Goal: Transaction & Acquisition: Purchase product/service

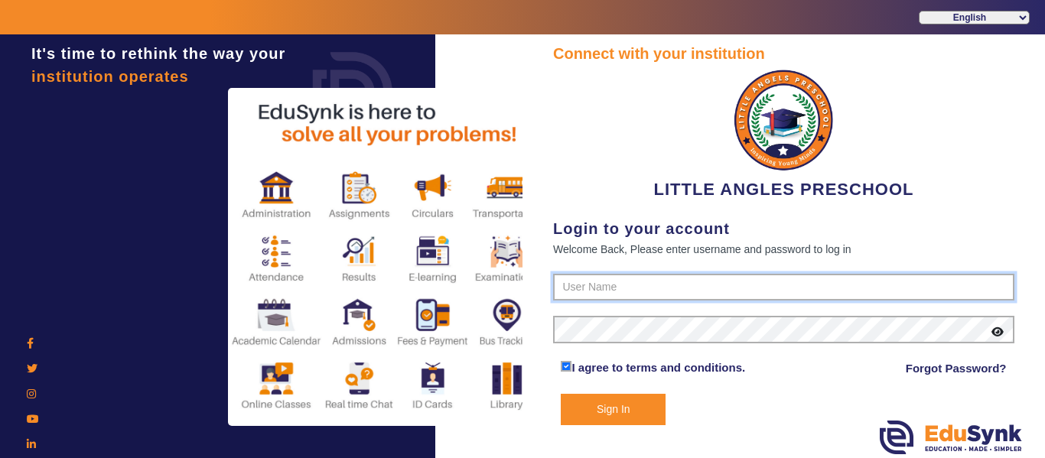
type input "9764614644"
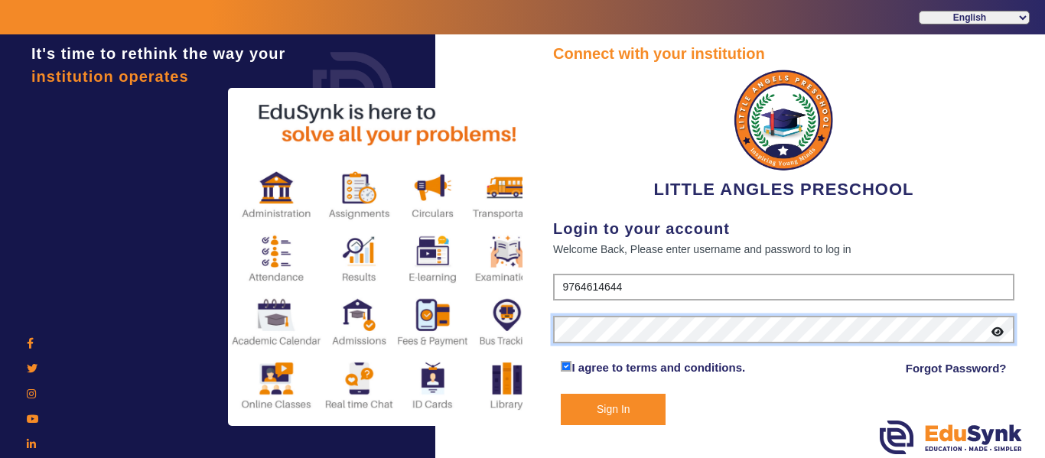
click at [448, 317] on div "It's time to rethink the way your institution operates Connect with your instit…" at bounding box center [522, 263] width 1045 height 458
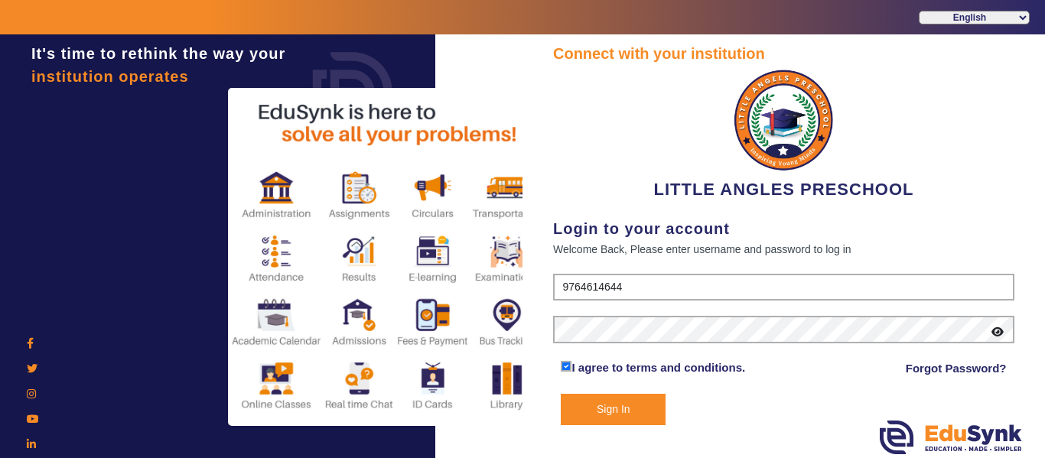
click at [621, 412] on button "Sign In" at bounding box center [613, 409] width 105 height 31
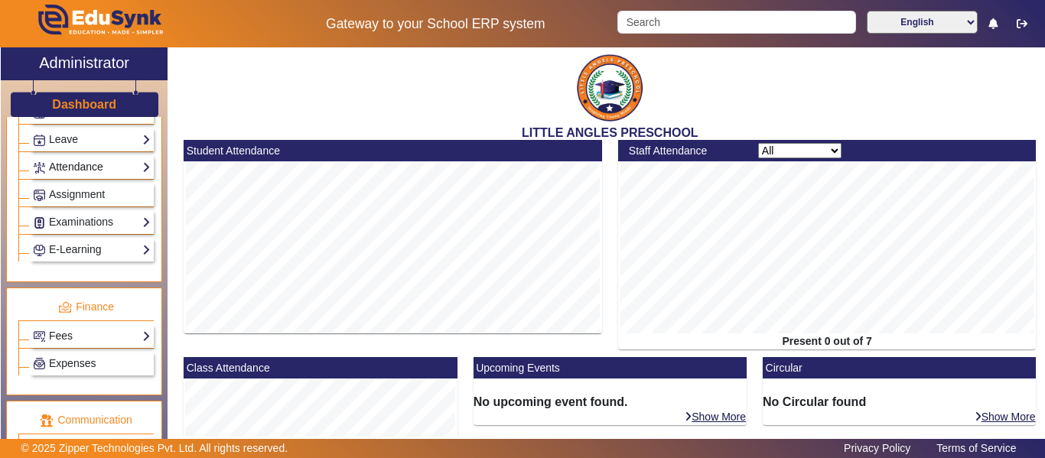
scroll to position [765, 0]
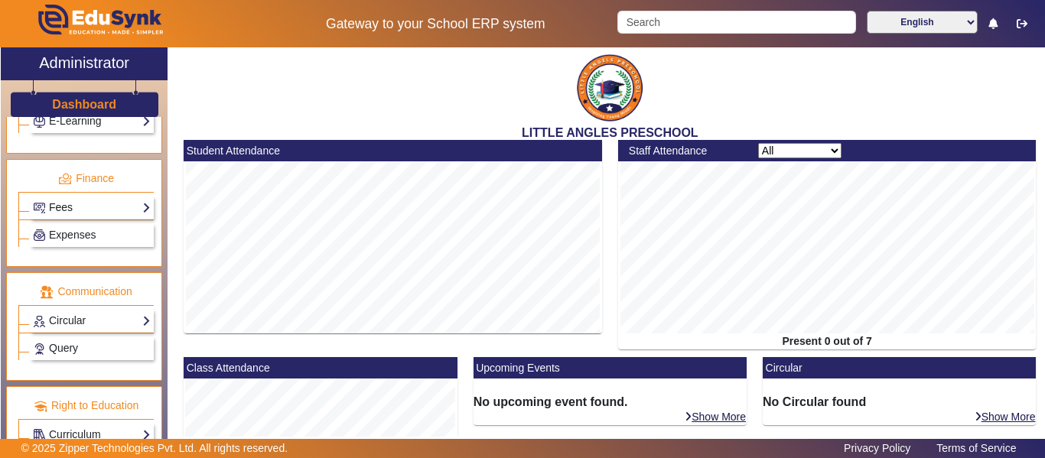
click at [138, 210] on link "Fees" at bounding box center [92, 208] width 118 height 18
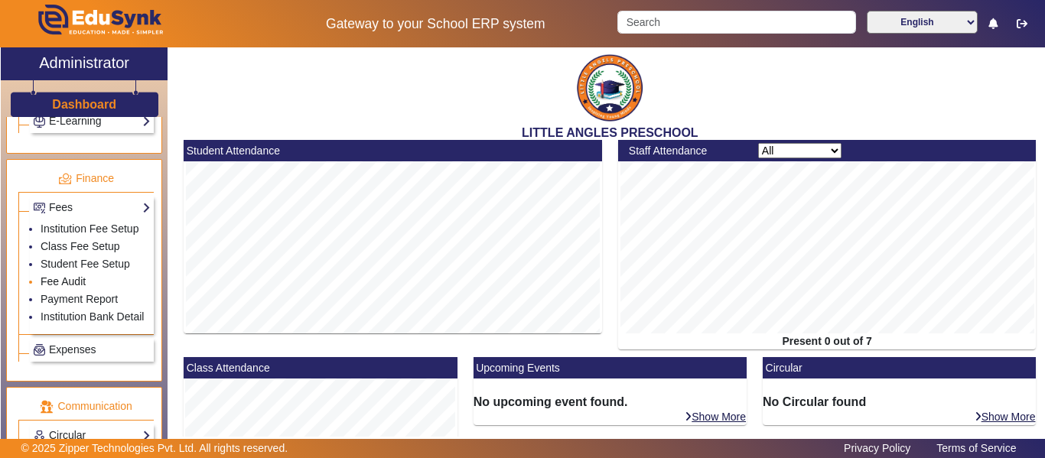
click at [73, 278] on link "Fee Audit" at bounding box center [63, 281] width 45 height 12
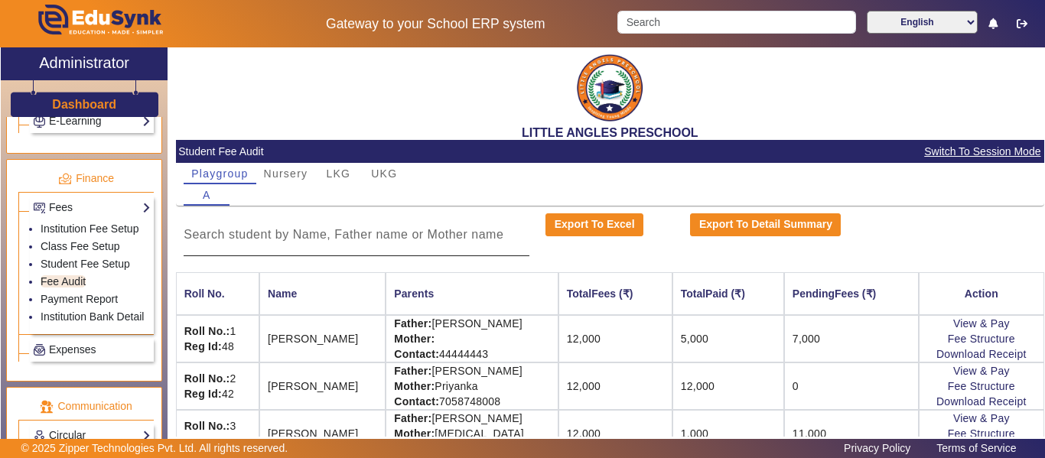
click at [323, 234] on input at bounding box center [357, 235] width 346 height 18
click at [384, 177] on span "UKG" at bounding box center [384, 173] width 26 height 11
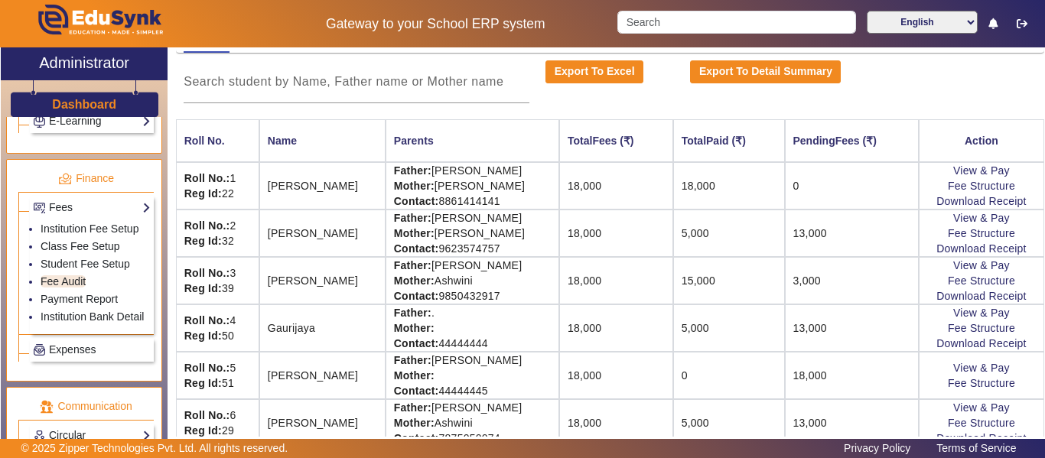
scroll to position [217, 0]
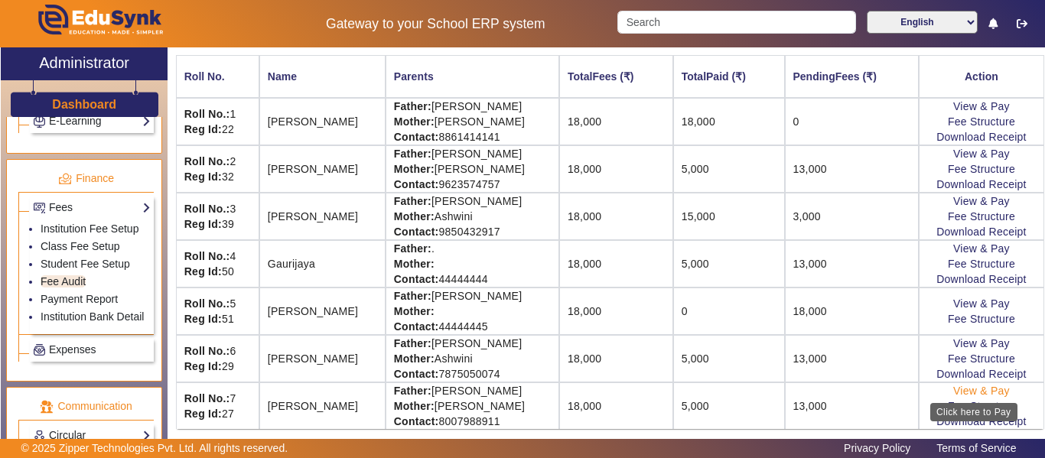
click at [976, 391] on link "View & Pay" at bounding box center [981, 391] width 57 height 12
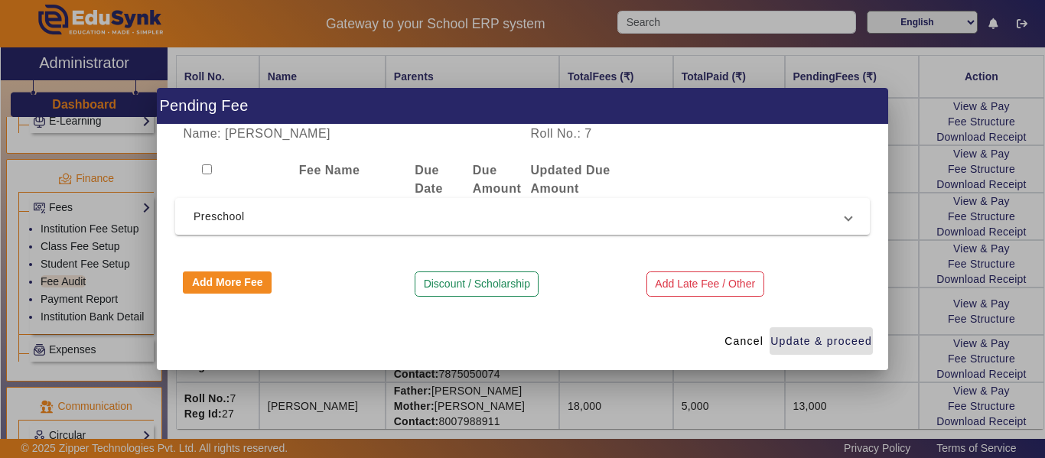
click at [208, 169] on input "checkbox" at bounding box center [207, 169] width 10 height 10
checkbox input "true"
click at [340, 217] on span "Preschool" at bounding box center [520, 216] width 652 height 18
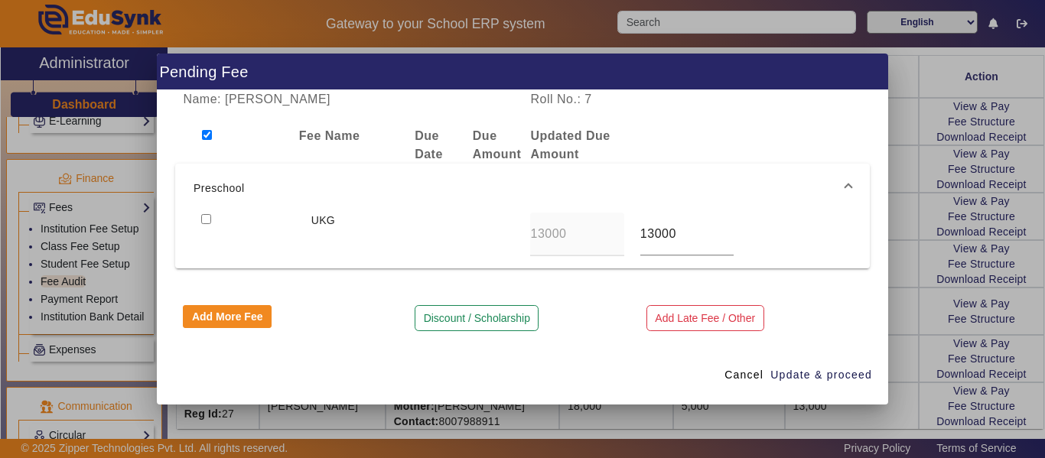
click at [203, 215] on input "checkbox" at bounding box center [206, 219] width 10 height 10
checkbox input "true"
click at [831, 376] on span "Update & proceed" at bounding box center [821, 375] width 102 height 16
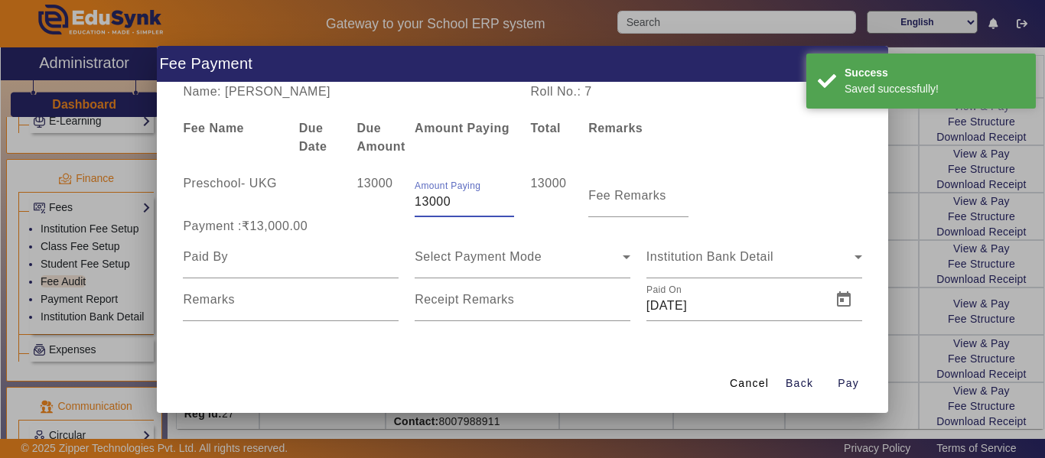
drag, startPoint x: 437, startPoint y: 204, endPoint x: 320, endPoint y: 190, distance: 117.9
click at [339, 196] on div "Preschool - UKG 13000 Amount Paying 13000 13000 Fee Remarks" at bounding box center [522, 195] width 695 height 43
type input "5000"
click at [333, 259] on input at bounding box center [291, 257] width 216 height 18
type input "Parent"
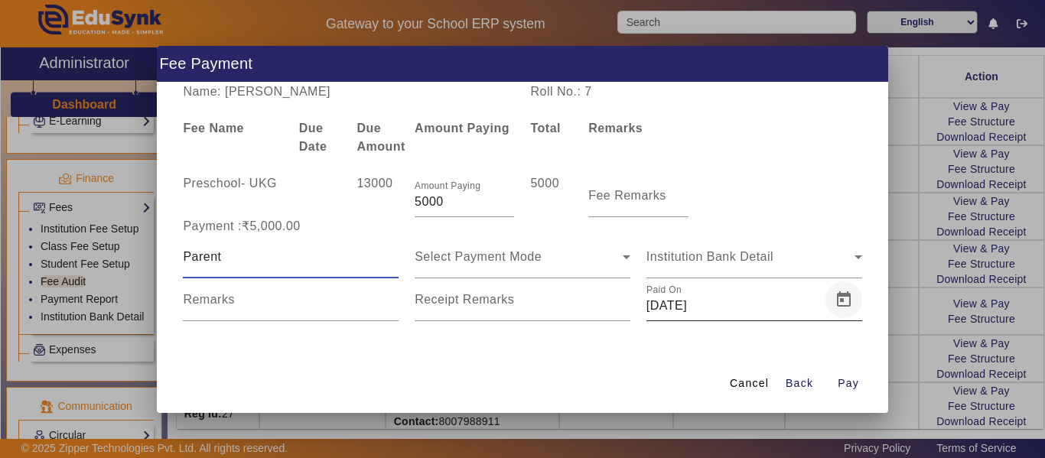
click at [848, 299] on span "Open calendar" at bounding box center [843, 300] width 37 height 37
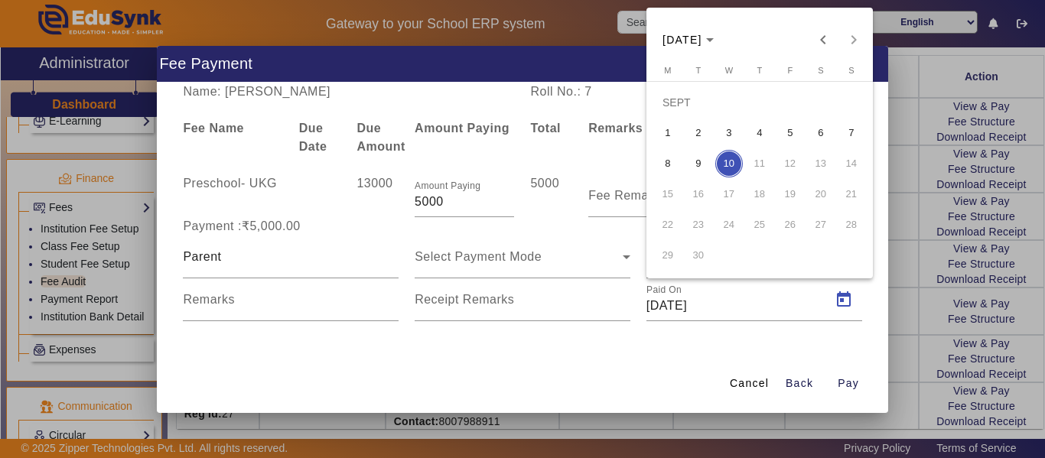
click at [701, 165] on span "9" at bounding box center [699, 164] width 28 height 28
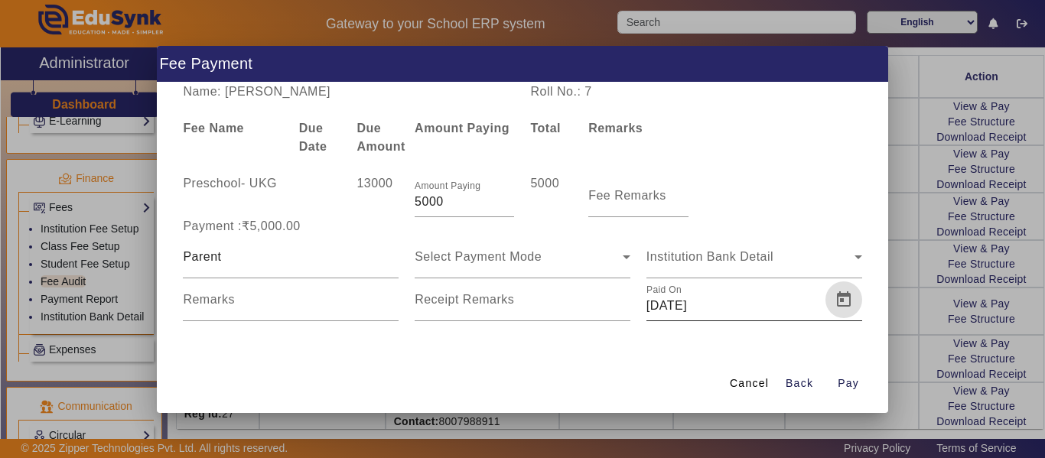
click at [846, 294] on span "Open calendar" at bounding box center [843, 300] width 37 height 37
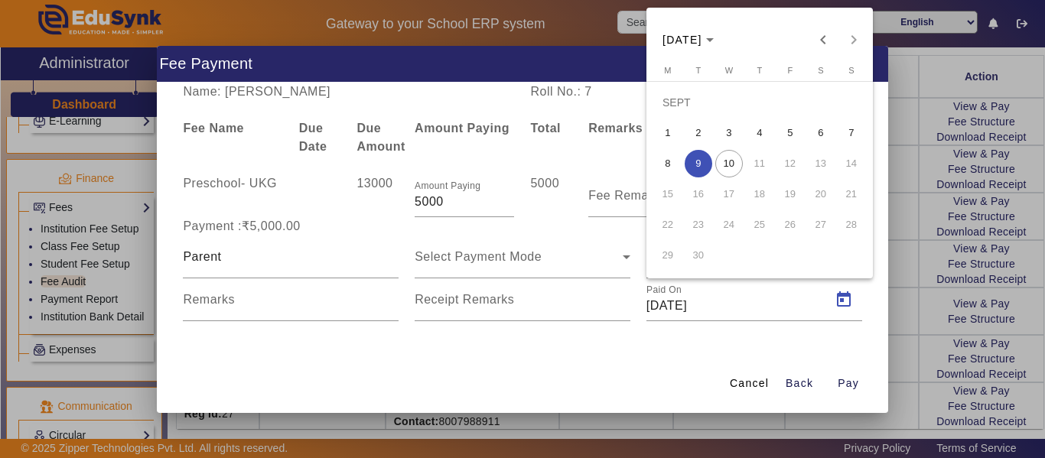
click at [672, 164] on span "8" at bounding box center [668, 164] width 28 height 28
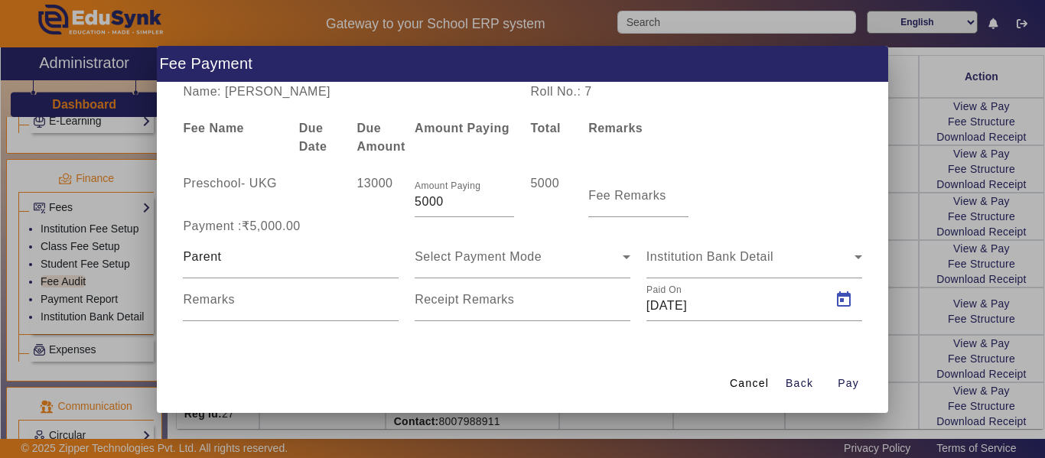
type input "[DATE]"
click at [748, 381] on span "Cancel" at bounding box center [749, 384] width 39 height 16
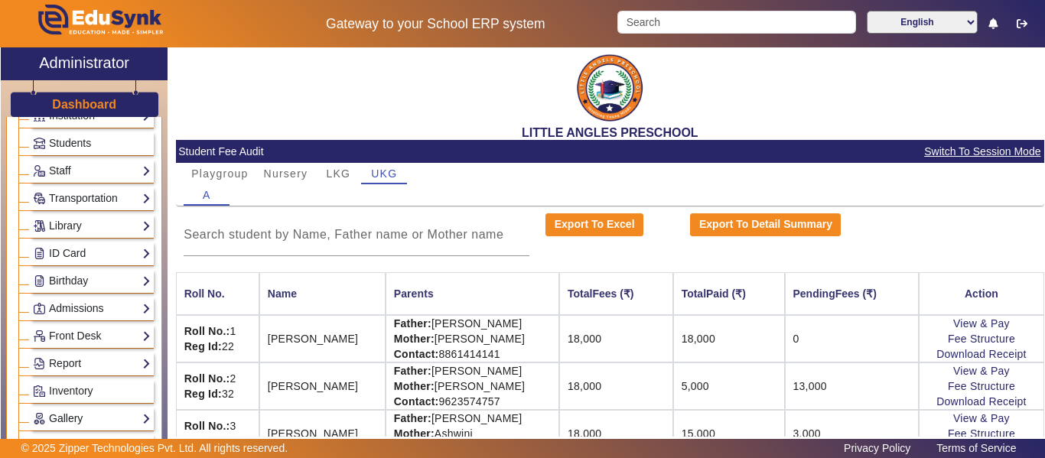
scroll to position [0, 0]
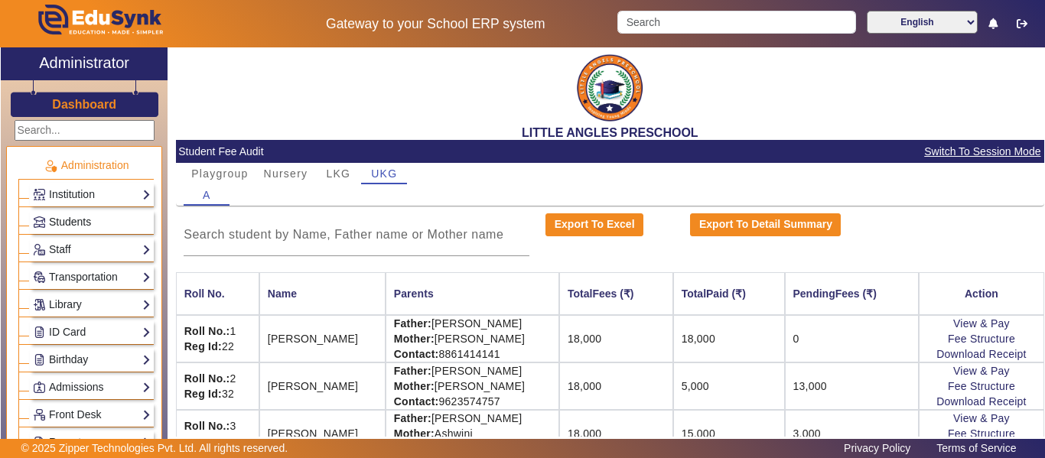
click at [81, 220] on span "Students" at bounding box center [70, 222] width 42 height 12
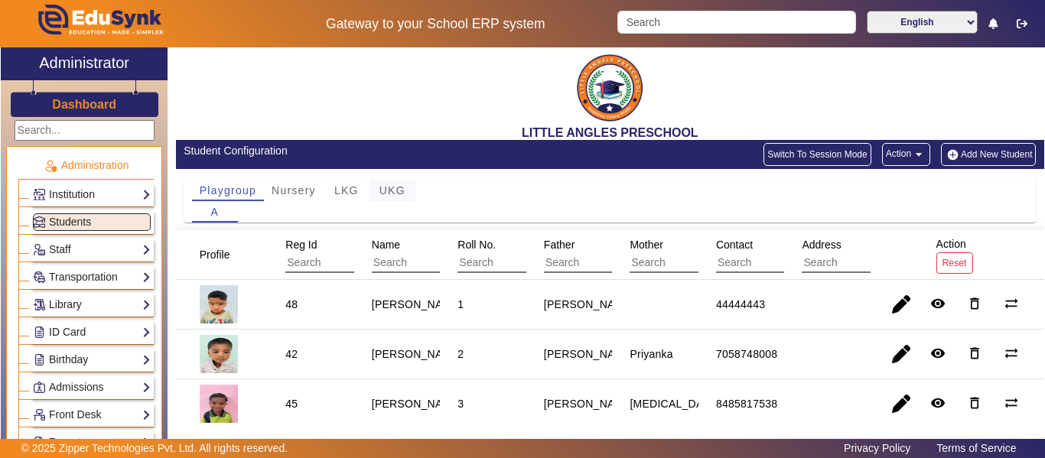
click at [406, 194] on div "UKG" at bounding box center [393, 190] width 46 height 21
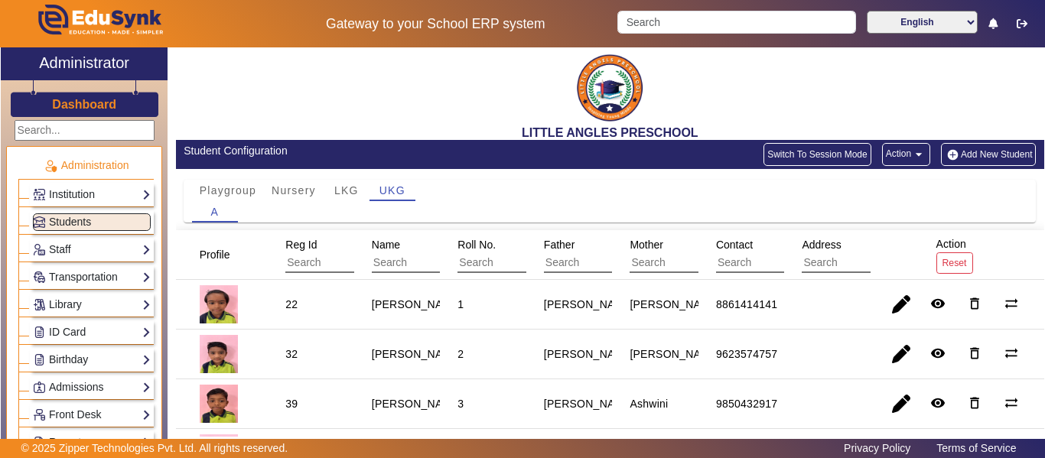
click at [991, 153] on button "Add New Student" at bounding box center [988, 154] width 95 height 23
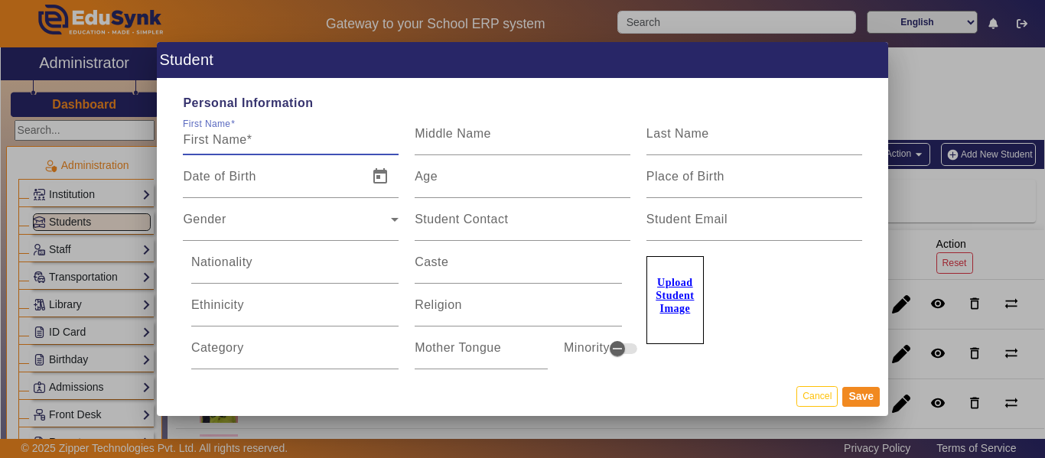
click at [267, 132] on input "First Name" at bounding box center [291, 140] width 216 height 18
type input "[PERSON_NAME]"
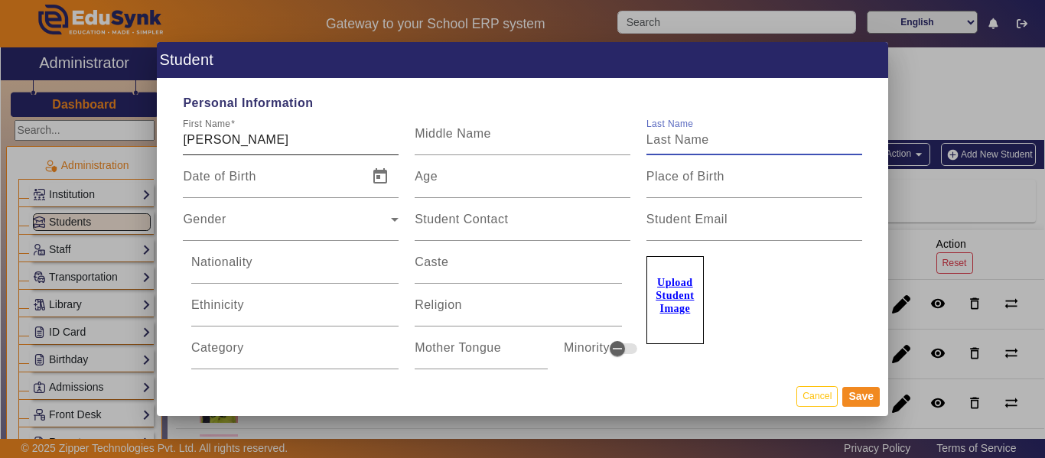
type input "S"
type input "[PERSON_NAME]"
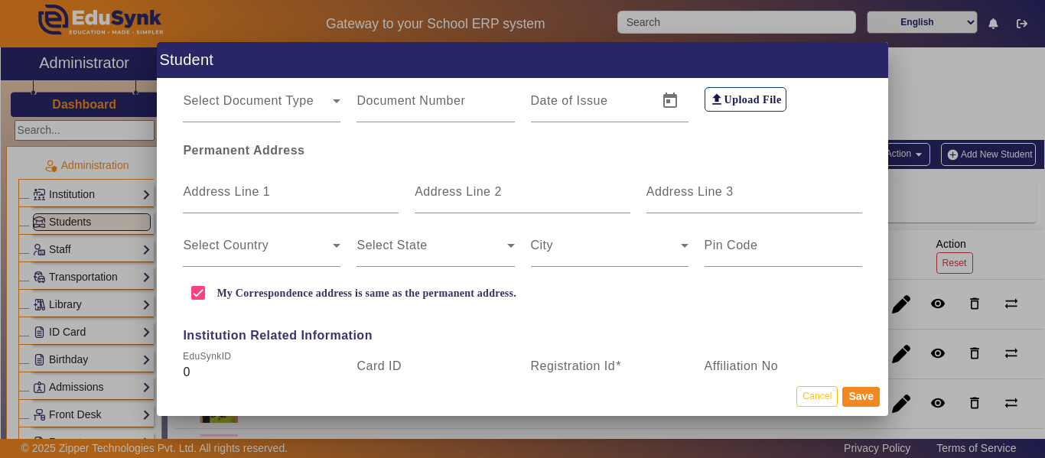
scroll to position [459, 0]
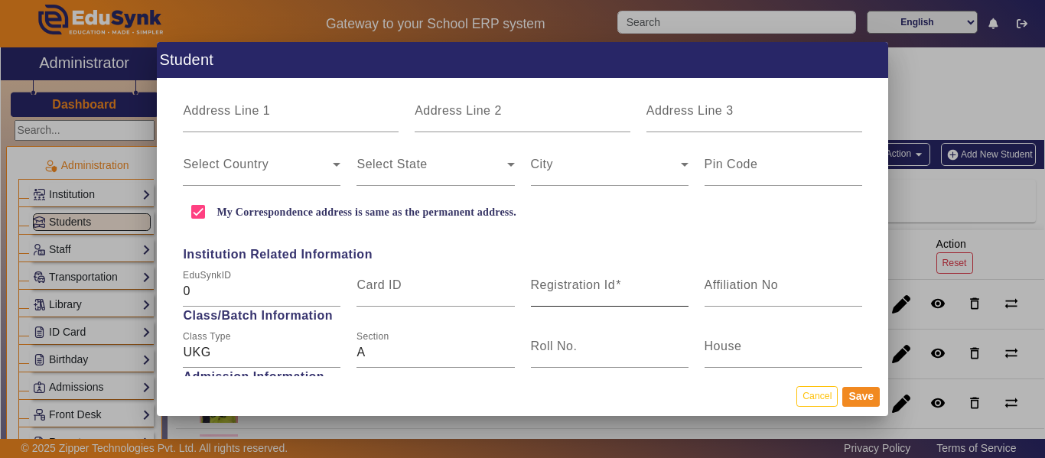
click at [590, 294] on input "Registration Id" at bounding box center [610, 291] width 158 height 18
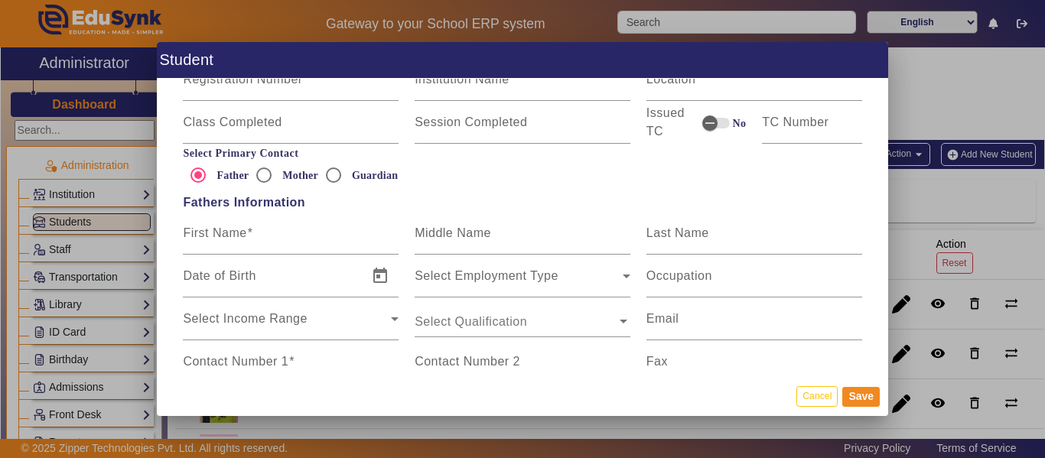
scroll to position [918, 0]
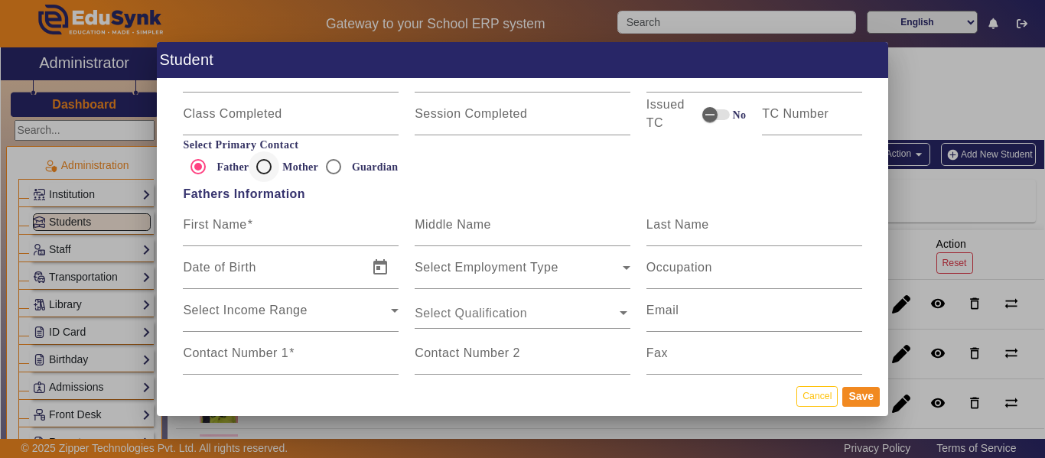
type input "55"
click at [265, 168] on input "Mother" at bounding box center [264, 166] width 31 height 31
radio input "true"
click at [272, 228] on input "First Name" at bounding box center [291, 231] width 216 height 18
click at [291, 231] on input "First Name" at bounding box center [291, 231] width 216 height 18
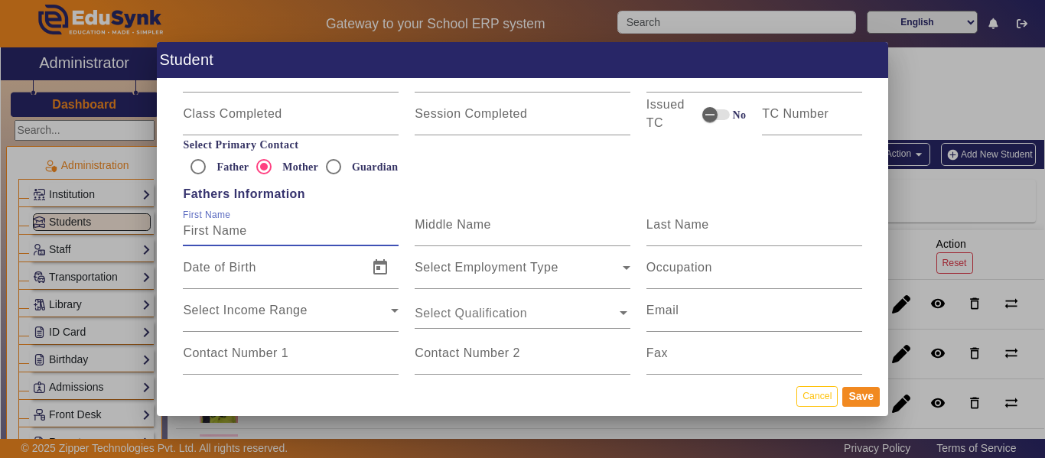
click at [239, 236] on input "First Name" at bounding box center [291, 231] width 216 height 18
type input "[PERSON_NAME]"
click at [708, 226] on input "Last Name" at bounding box center [754, 231] width 216 height 18
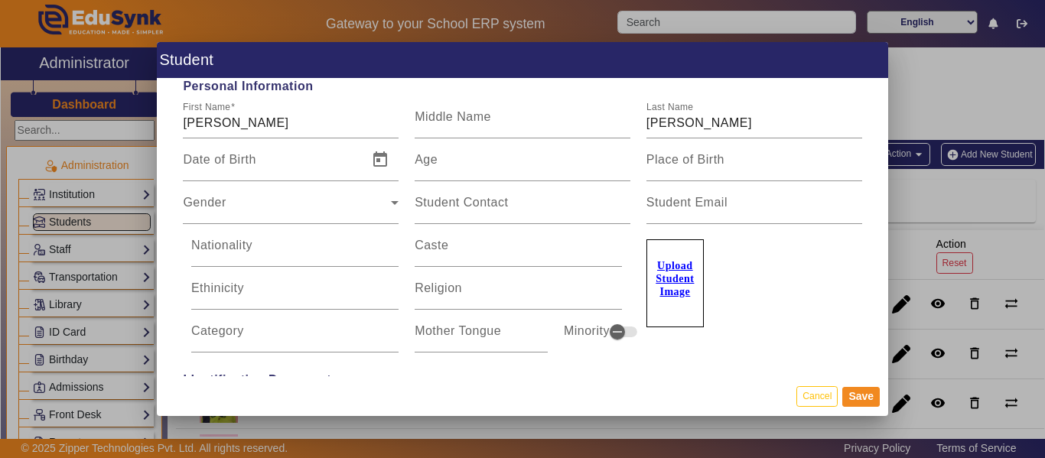
scroll to position [0, 0]
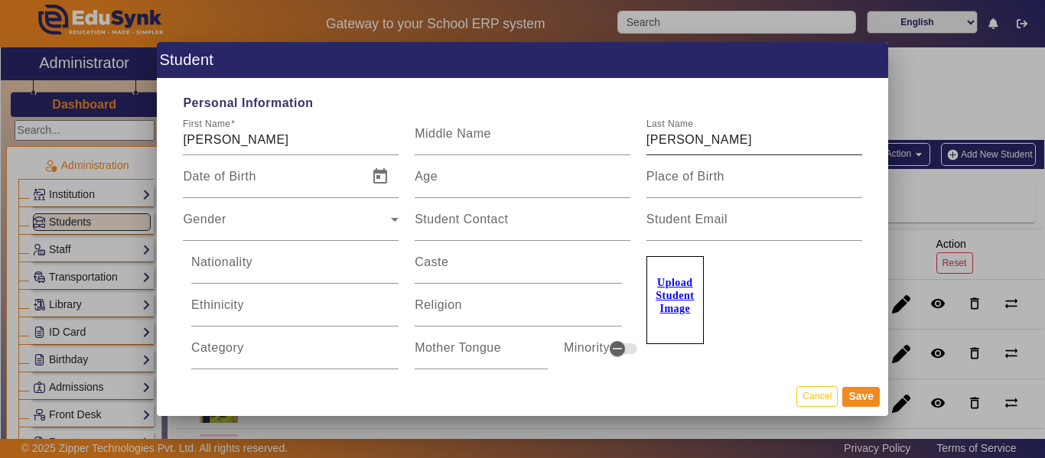
type input "Deore"
drag, startPoint x: 705, startPoint y: 138, endPoint x: 624, endPoint y: 136, distance: 81.1
click at [624, 136] on div "First Name [PERSON_NAME] Middle Name Last Name [PERSON_NAME]" at bounding box center [522, 133] width 695 height 43
type input "Deore"
click at [502, 139] on input "Middle Name" at bounding box center [523, 140] width 216 height 18
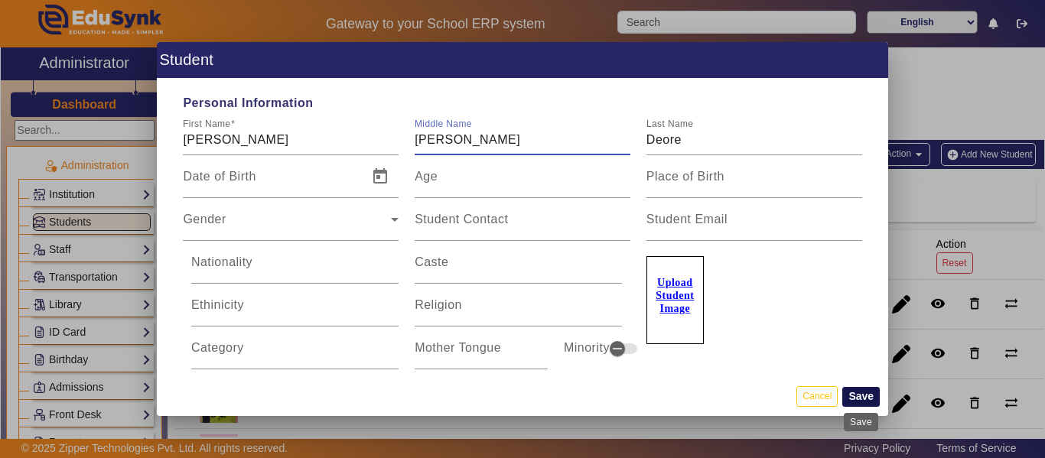
type input "[PERSON_NAME]"
click at [862, 394] on button "Save" at bounding box center [860, 397] width 37 height 20
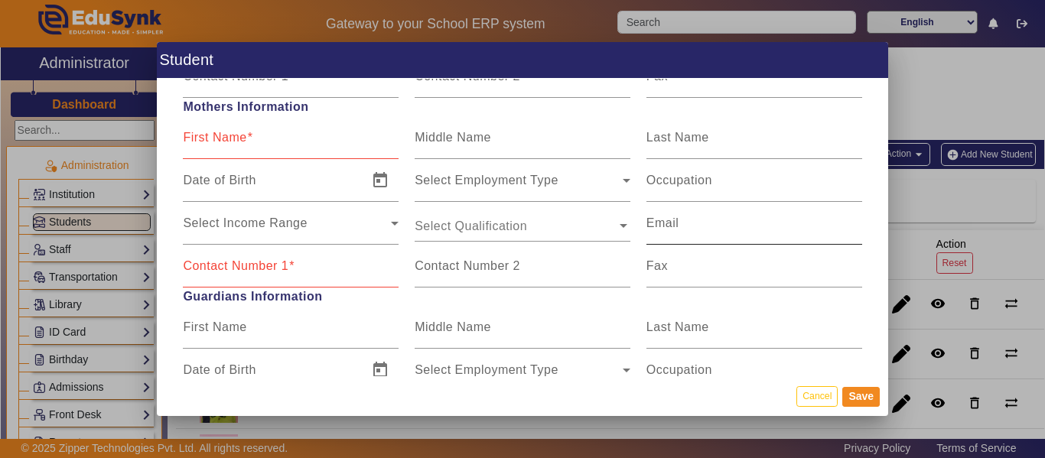
scroll to position [1042, 0]
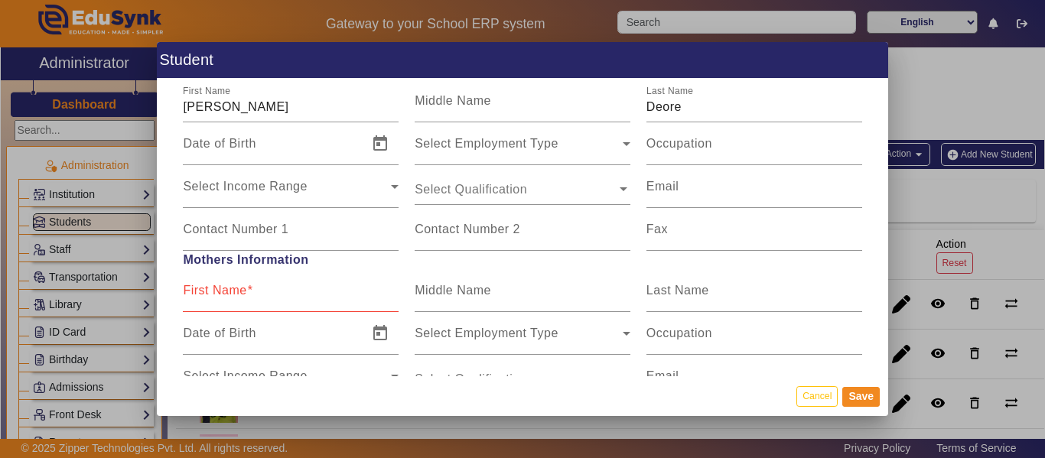
click at [269, 296] on input "First Name" at bounding box center [291, 297] width 216 height 18
drag, startPoint x: 198, startPoint y: 112, endPoint x: 155, endPoint y: 113, distance: 43.6
click at [155, 113] on div "Student Personal Information First Name [PERSON_NAME] Middle Name [PERSON_NAME]…" at bounding box center [522, 229] width 1045 height 458
click at [233, 296] on mat-label "First Name" at bounding box center [214, 290] width 63 height 13
click at [233, 296] on input "First Name" at bounding box center [291, 297] width 216 height 18
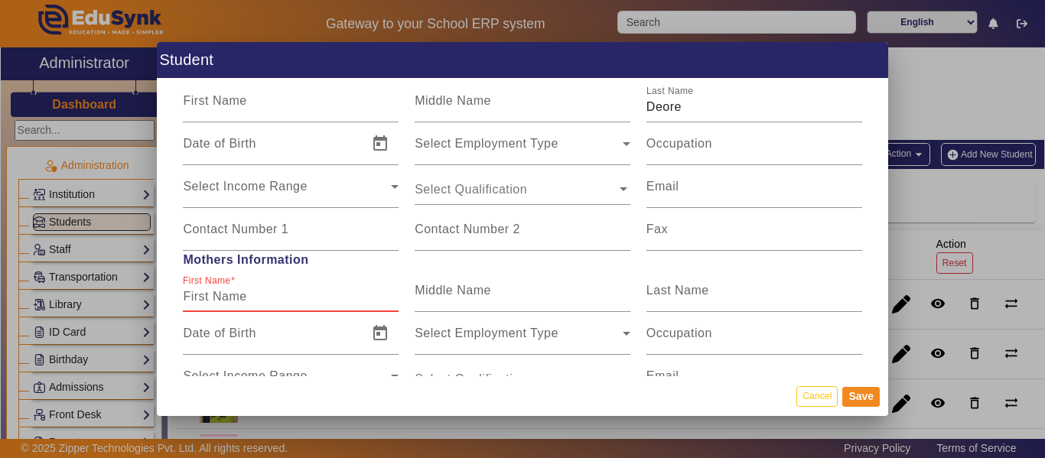
paste input "[PERSON_NAME]"
type input "[PERSON_NAME]"
click at [682, 292] on mat-label "Last Name" at bounding box center [677, 290] width 63 height 13
click at [682, 292] on input "Last Name" at bounding box center [754, 297] width 216 height 18
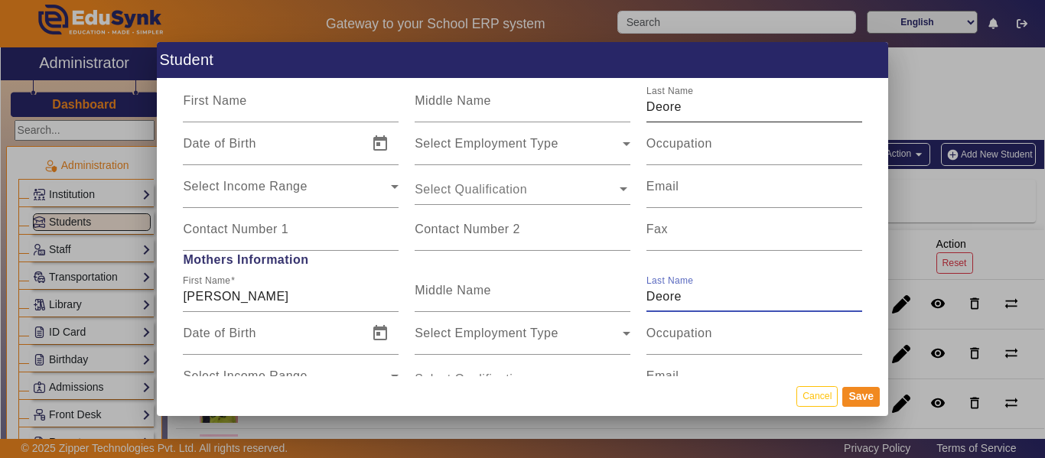
type input "Deore"
drag, startPoint x: 683, startPoint y: 109, endPoint x: 602, endPoint y: 106, distance: 81.2
click at [602, 106] on div "First Name Middle Name Last Name [PERSON_NAME]" at bounding box center [522, 101] width 695 height 43
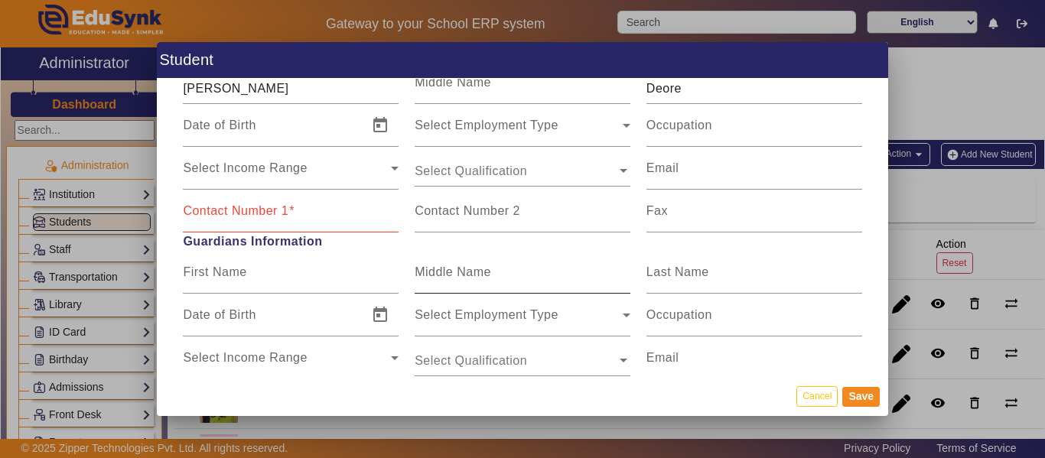
scroll to position [1271, 0]
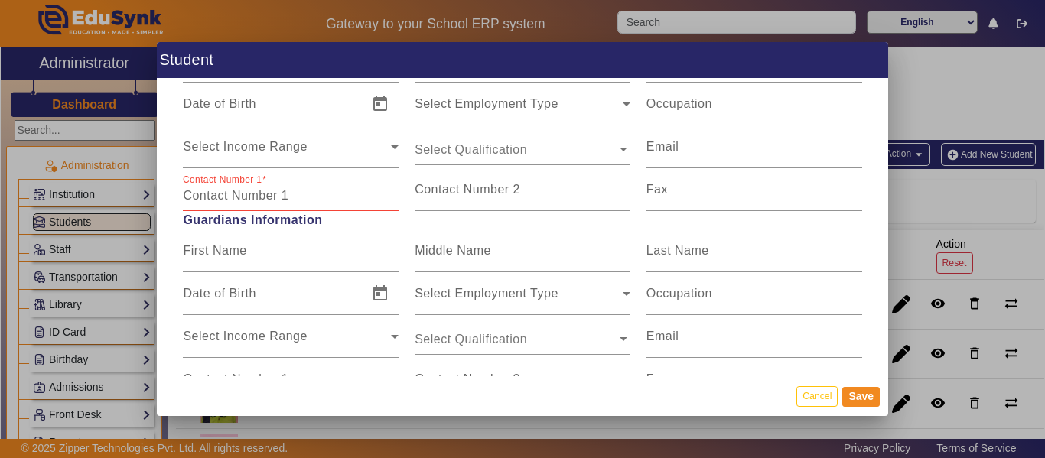
click at [287, 203] on input "Contact Number 1" at bounding box center [291, 196] width 216 height 18
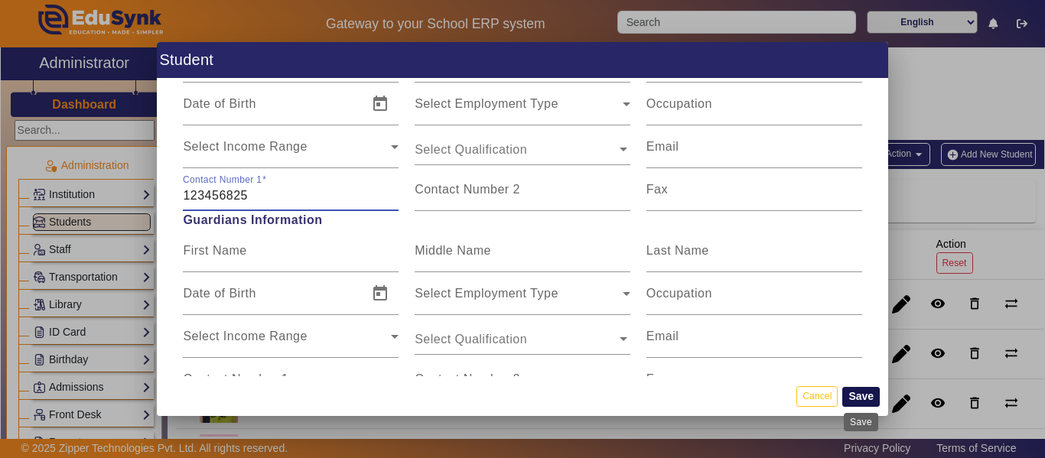
type input "123456825"
click at [868, 390] on button "Save" at bounding box center [860, 397] width 37 height 20
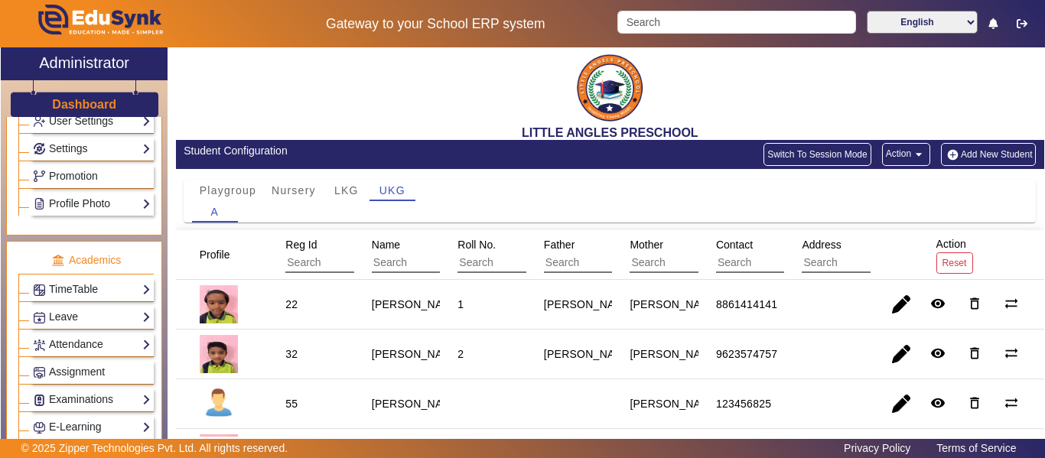
scroll to position [689, 0]
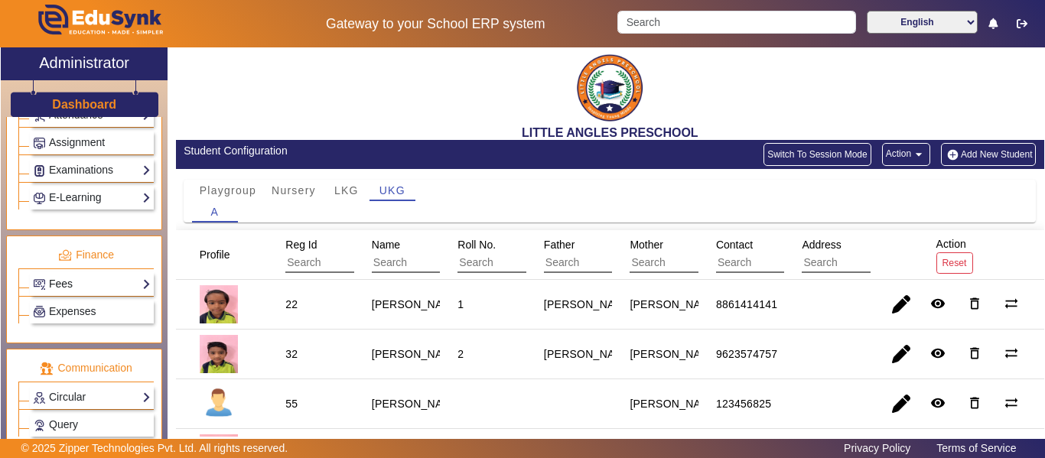
click at [88, 282] on link "Fees" at bounding box center [92, 284] width 118 height 18
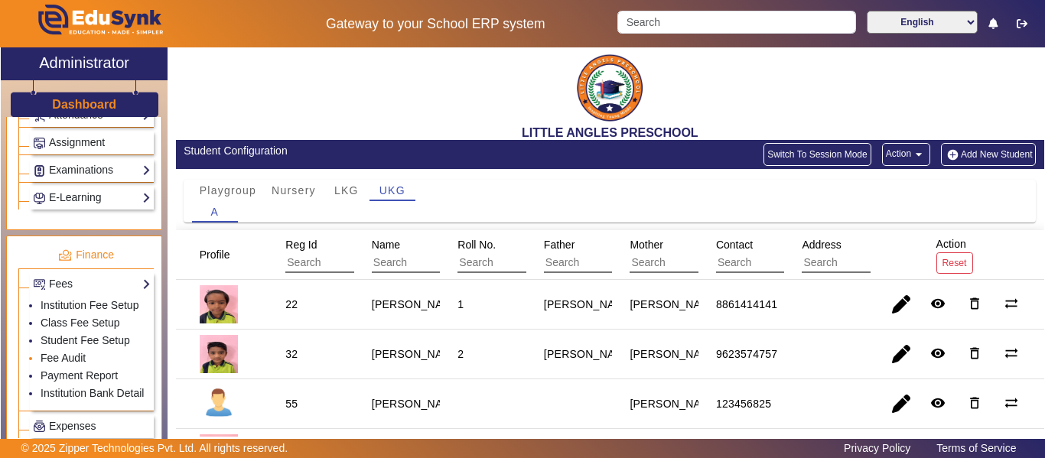
click at [83, 356] on link "Fee Audit" at bounding box center [63, 358] width 45 height 12
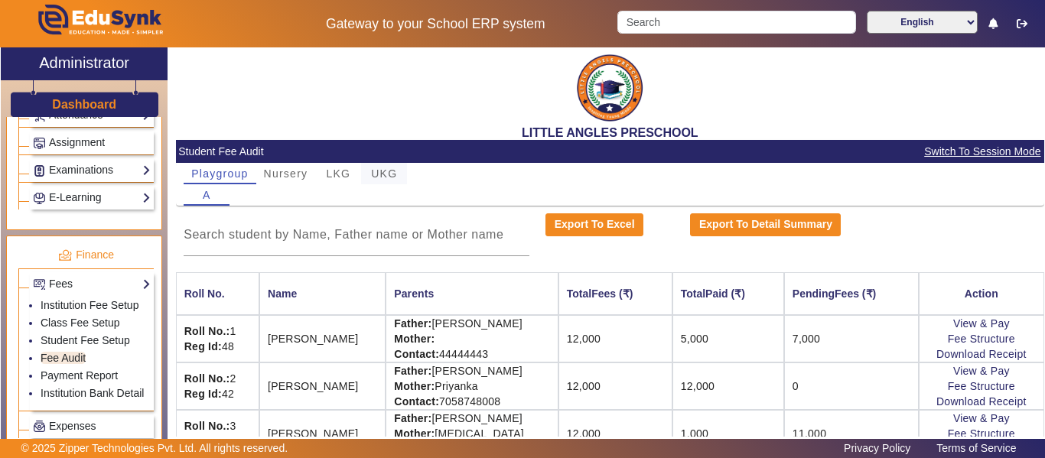
click at [388, 168] on span "UKG" at bounding box center [384, 173] width 26 height 11
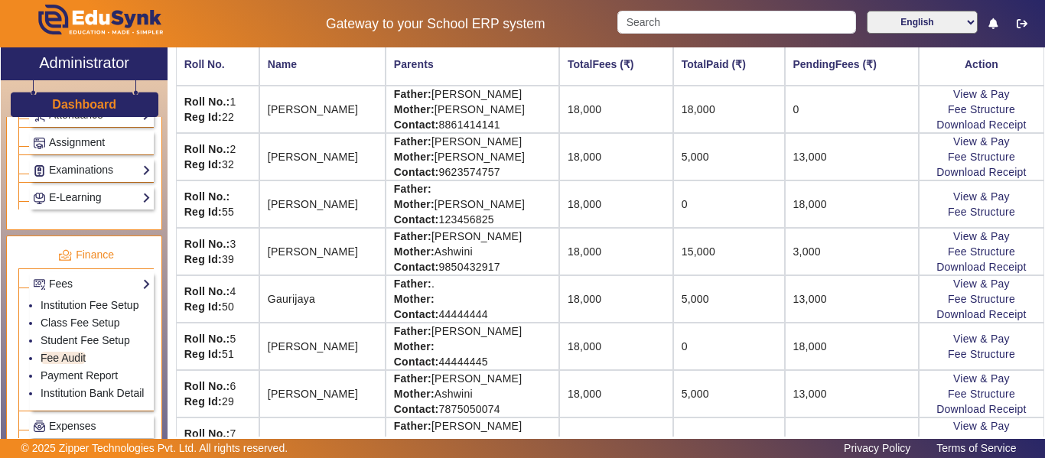
scroll to position [265, 0]
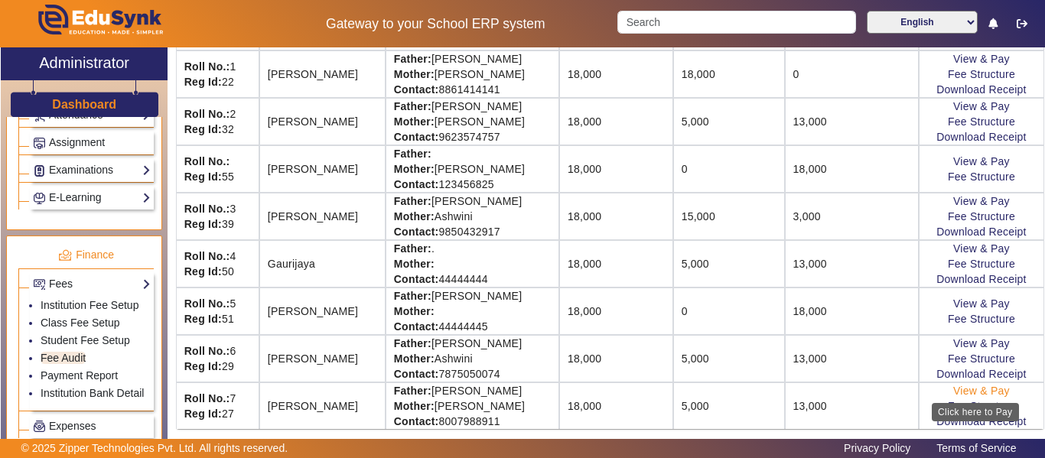
click at [988, 390] on link "View & Pay" at bounding box center [981, 391] width 57 height 12
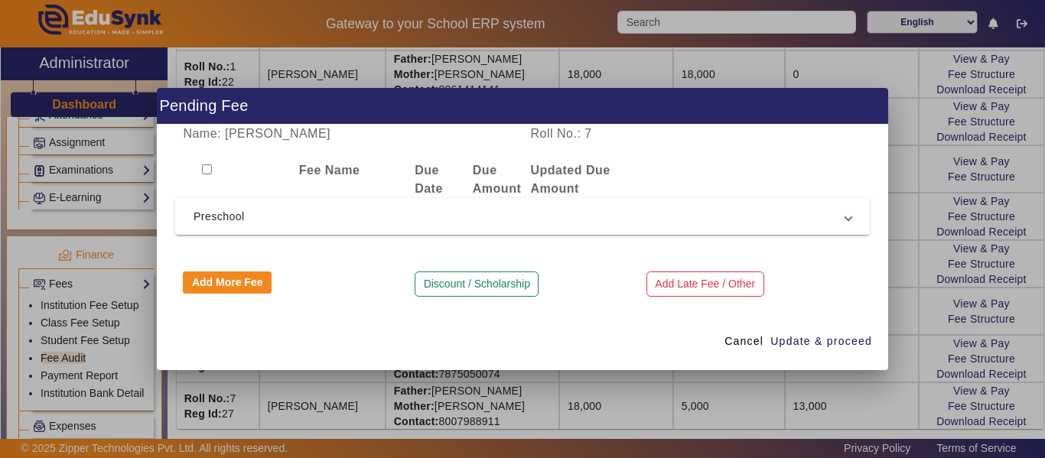
click at [210, 171] on input "checkbox" at bounding box center [207, 169] width 10 height 10
checkbox input "true"
click at [259, 218] on span "Preschool" at bounding box center [520, 216] width 652 height 18
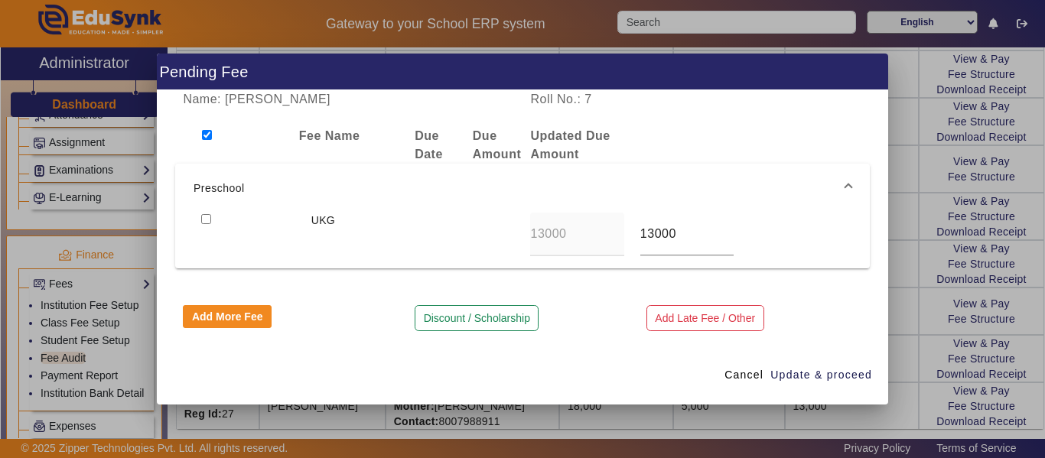
drag, startPoint x: 206, startPoint y: 220, endPoint x: 260, endPoint y: 243, distance: 58.7
click at [207, 220] on input "checkbox" at bounding box center [206, 219] width 10 height 10
checkbox input "true"
click at [839, 374] on span "Update & proceed" at bounding box center [821, 375] width 102 height 16
type input "18000"
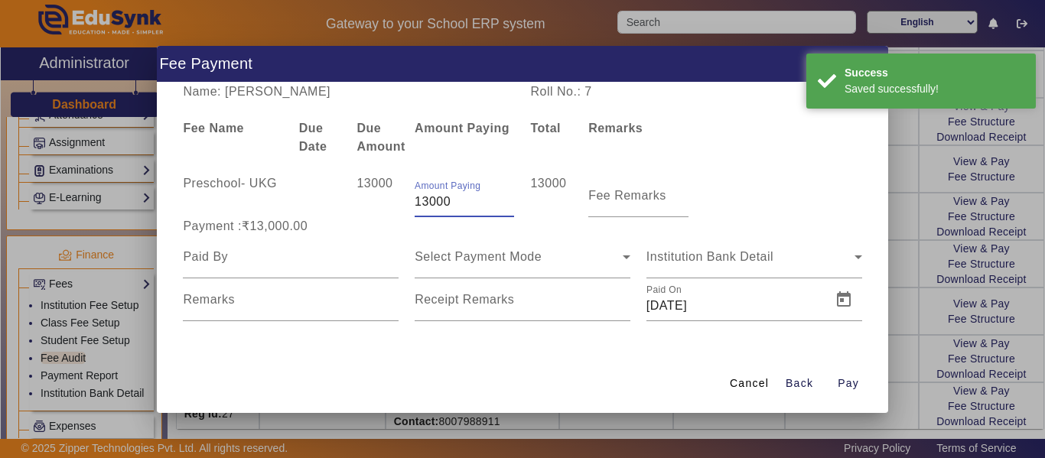
drag, startPoint x: 467, startPoint y: 200, endPoint x: 362, endPoint y: 181, distance: 106.5
click at [362, 181] on div "Preschool - UKG 13000 Amount Paying 13000 13000 Fee Remarks" at bounding box center [522, 195] width 695 height 43
type input "5000"
click at [579, 252] on div "Select Payment Mode" at bounding box center [519, 257] width 208 height 18
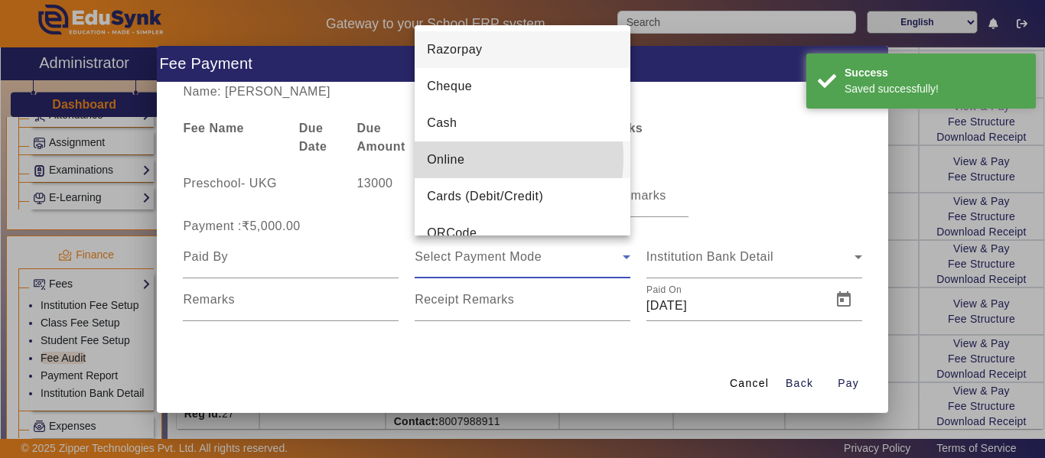
click at [461, 158] on span "Online" at bounding box center [445, 160] width 37 height 18
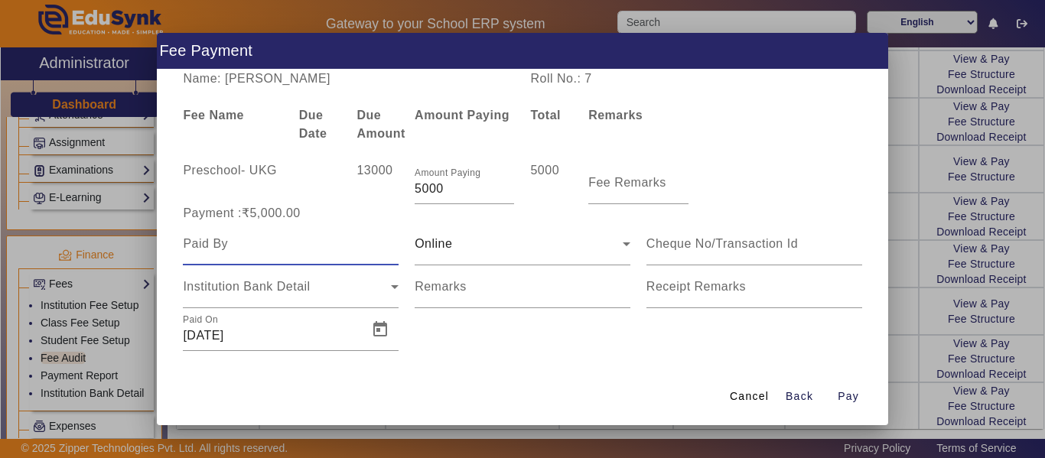
click at [253, 249] on input at bounding box center [291, 244] width 216 height 18
type input "Parent"
click at [382, 332] on span "Open calendar" at bounding box center [380, 329] width 37 height 37
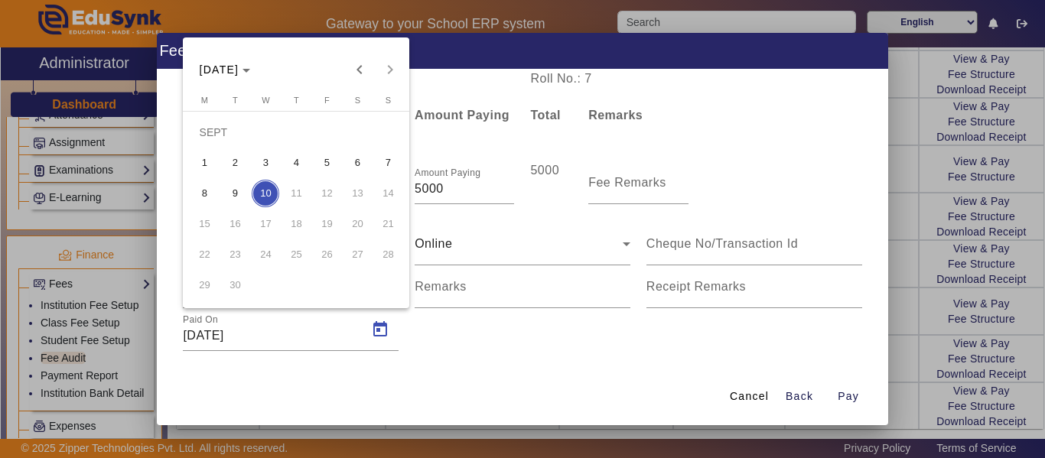
click at [205, 195] on span "8" at bounding box center [204, 194] width 28 height 28
type input "[DATE]"
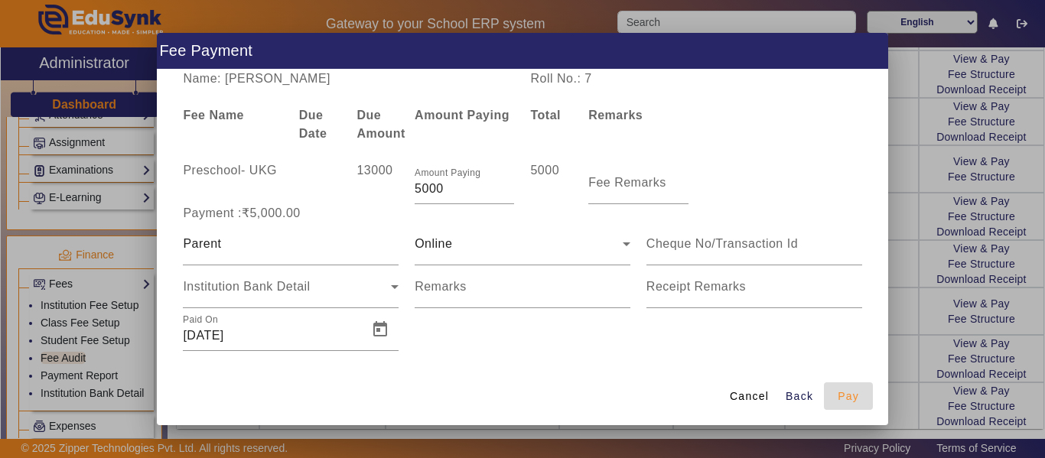
click at [855, 396] on span "Pay" at bounding box center [848, 397] width 21 height 16
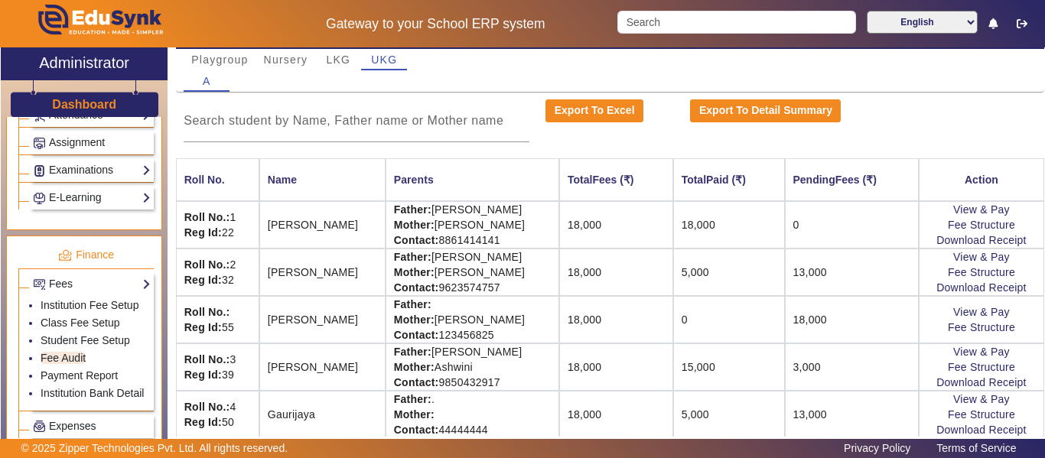
scroll to position [112, 0]
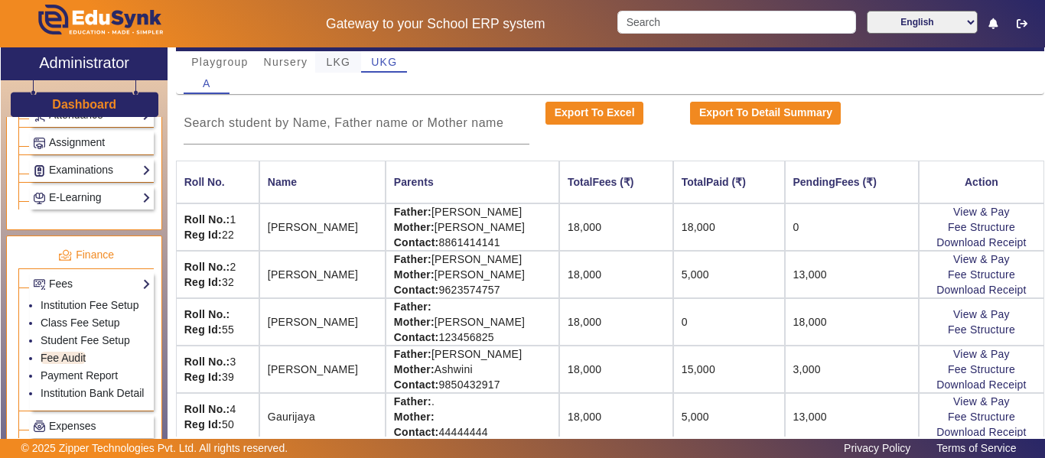
click at [347, 63] on span "LKG" at bounding box center [338, 62] width 24 height 11
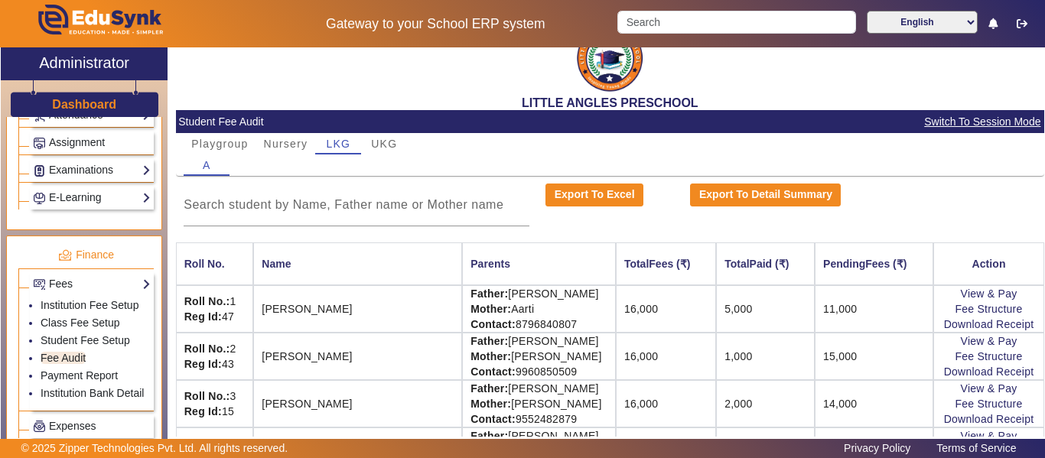
scroll to position [24, 0]
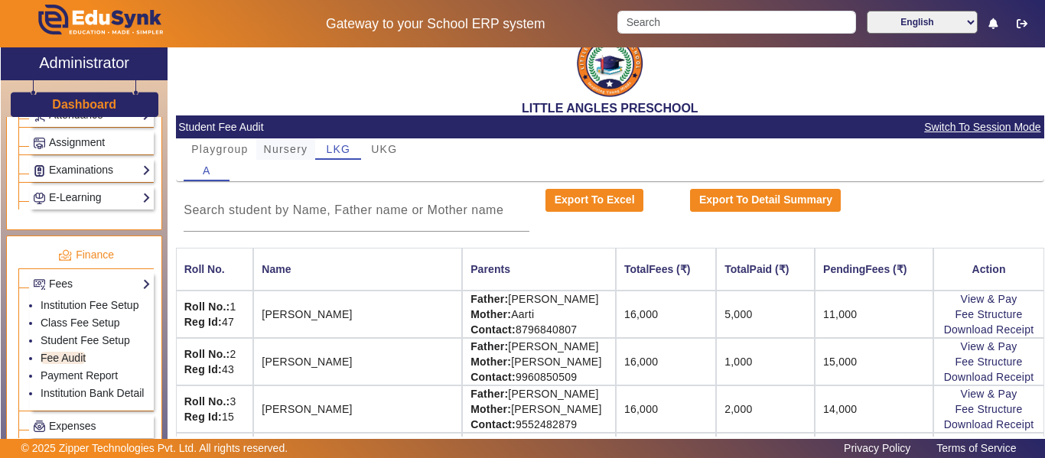
click at [298, 145] on span "Nursery" at bounding box center [286, 149] width 44 height 11
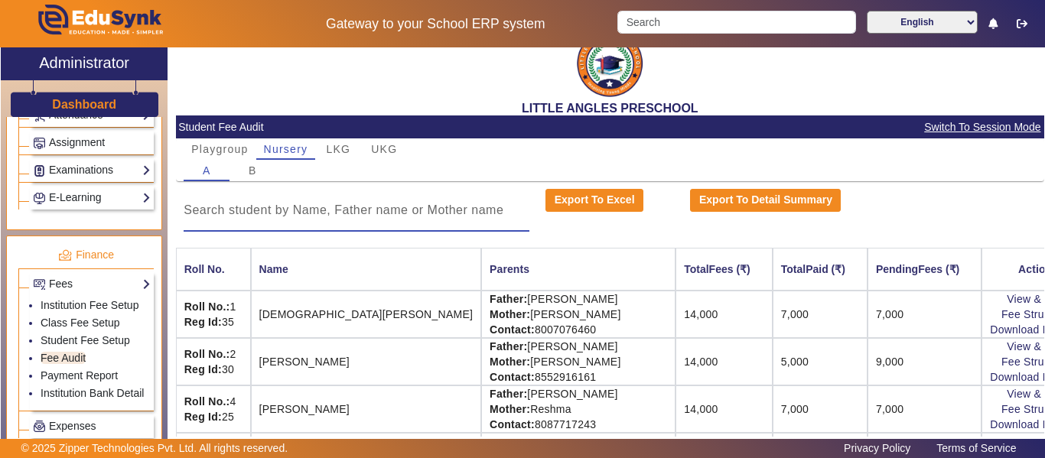
click at [365, 210] on input at bounding box center [357, 210] width 346 height 18
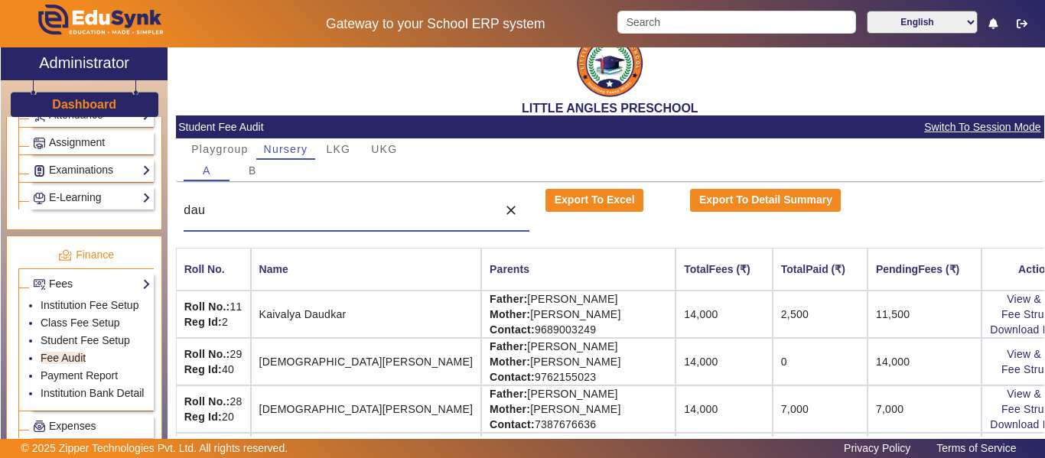
scroll to position [0, 0]
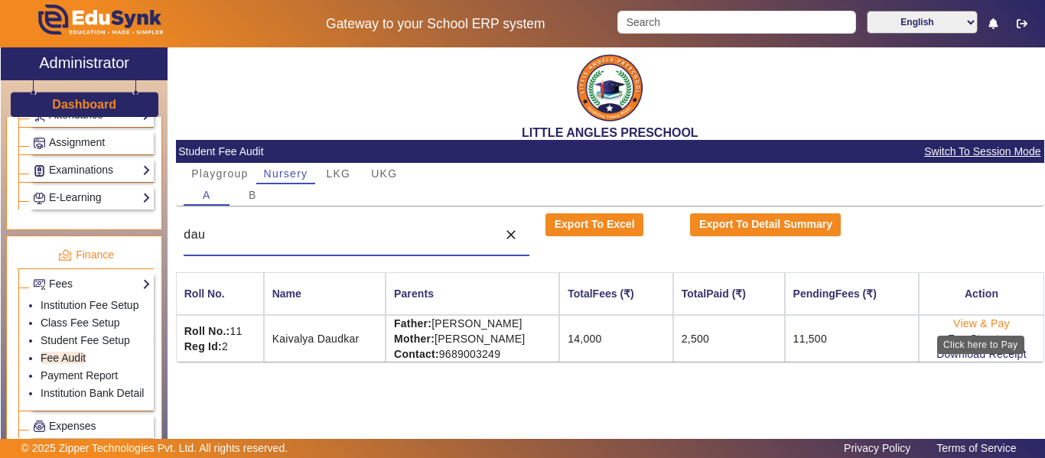
type input "dau"
click at [989, 324] on link "View & Pay" at bounding box center [981, 323] width 57 height 12
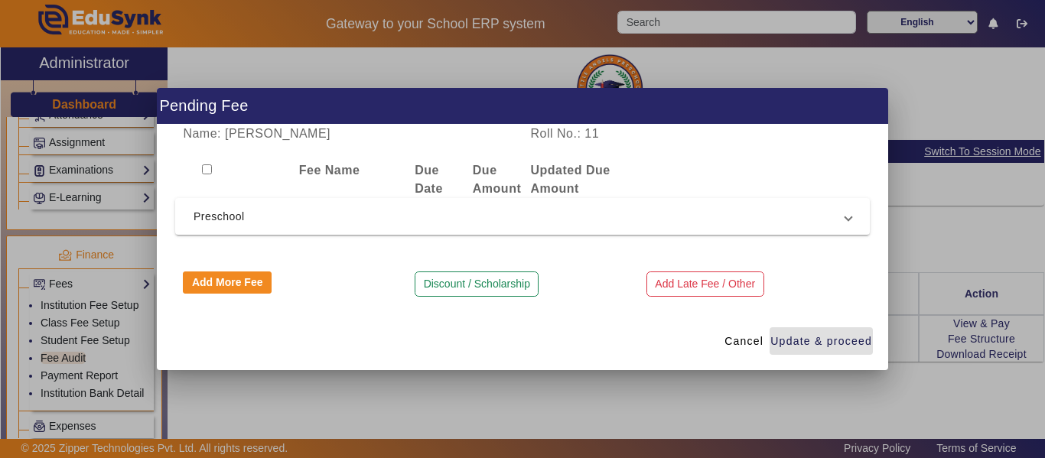
click at [205, 171] on input "checkbox" at bounding box center [207, 169] width 10 height 10
checkbox input "true"
click at [274, 216] on span "Preschool" at bounding box center [520, 216] width 652 height 18
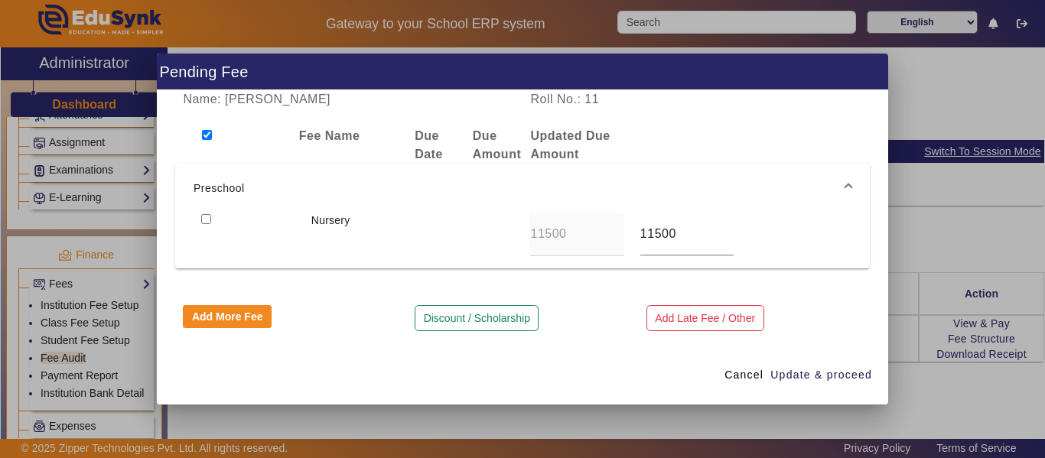
click at [207, 220] on input "checkbox" at bounding box center [206, 219] width 10 height 10
checkbox input "true"
click at [829, 373] on span "Update & proceed" at bounding box center [821, 375] width 102 height 16
type input "14000"
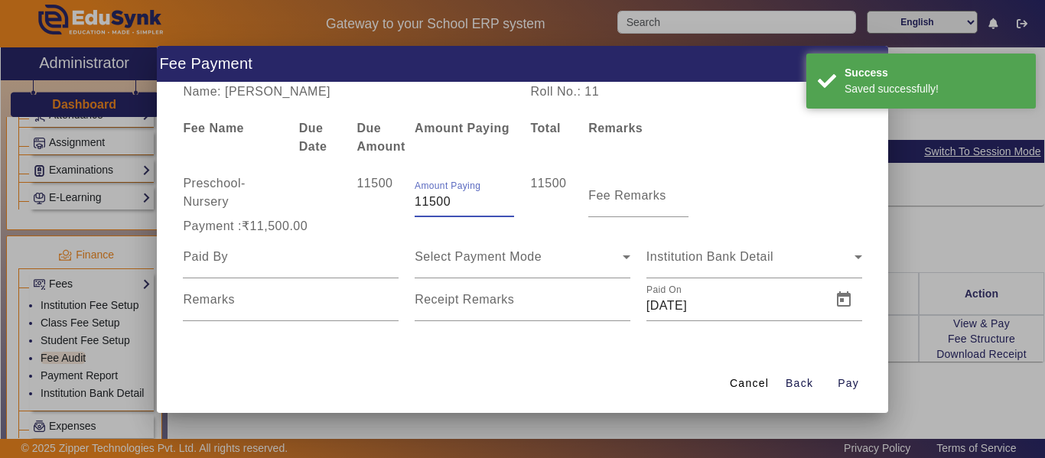
drag, startPoint x: 452, startPoint y: 203, endPoint x: 365, endPoint y: 194, distance: 87.7
click at [376, 197] on div "Preschool - Nursery 11500 Amount Paying 11500 11500 Fee Remarks" at bounding box center [522, 195] width 695 height 43
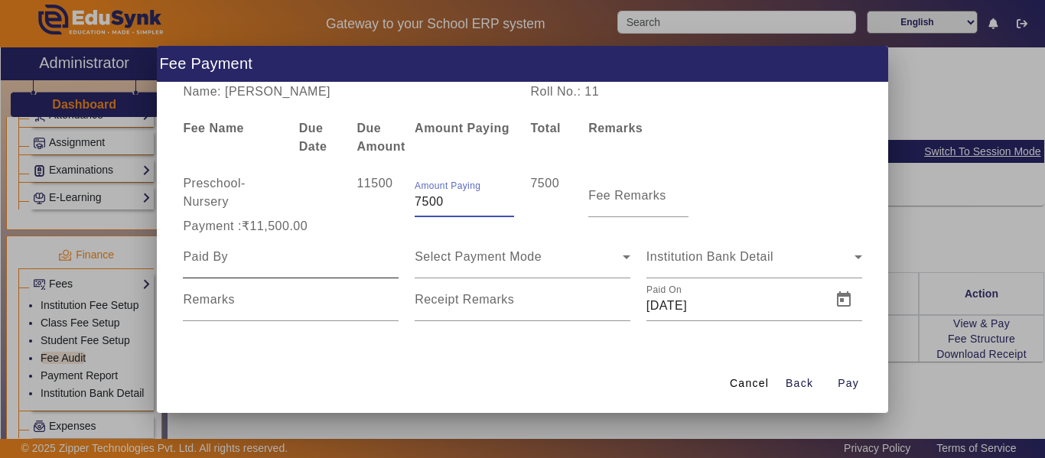
type input "7500"
click at [315, 262] on input at bounding box center [291, 257] width 216 height 18
type input "Parent"
click at [532, 256] on span "Select Payment Mode" at bounding box center [478, 256] width 127 height 13
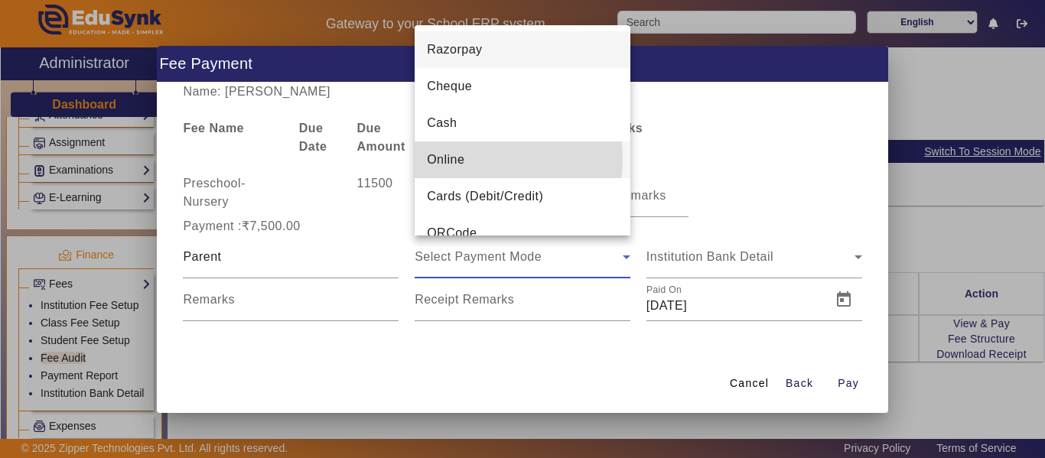
click at [471, 159] on mat-option "Online" at bounding box center [523, 160] width 216 height 37
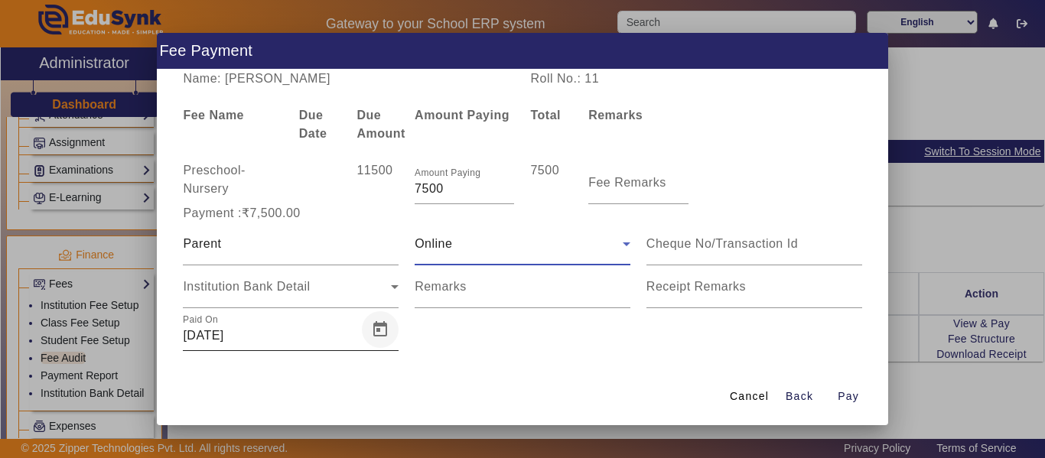
click at [378, 332] on span "Open calendar" at bounding box center [380, 329] width 37 height 37
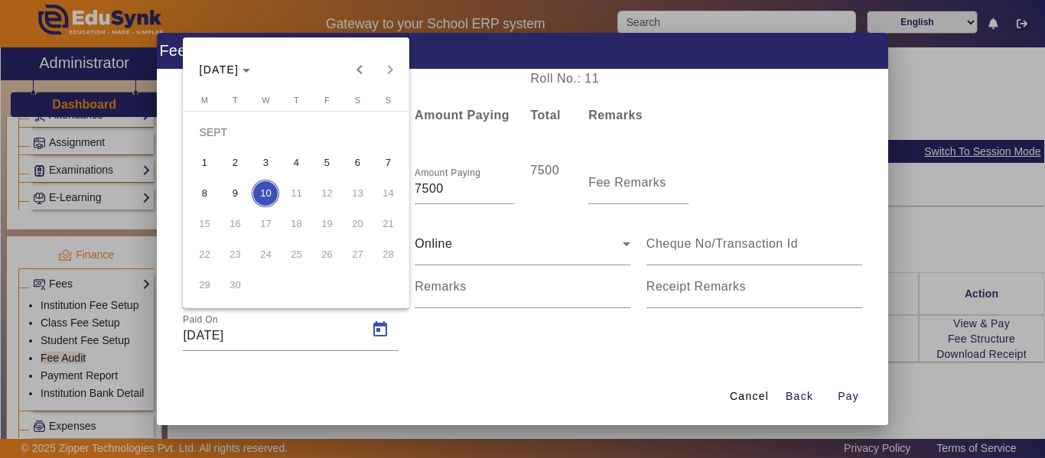
click at [238, 190] on span "9" at bounding box center [235, 194] width 28 height 28
type input "[DATE]"
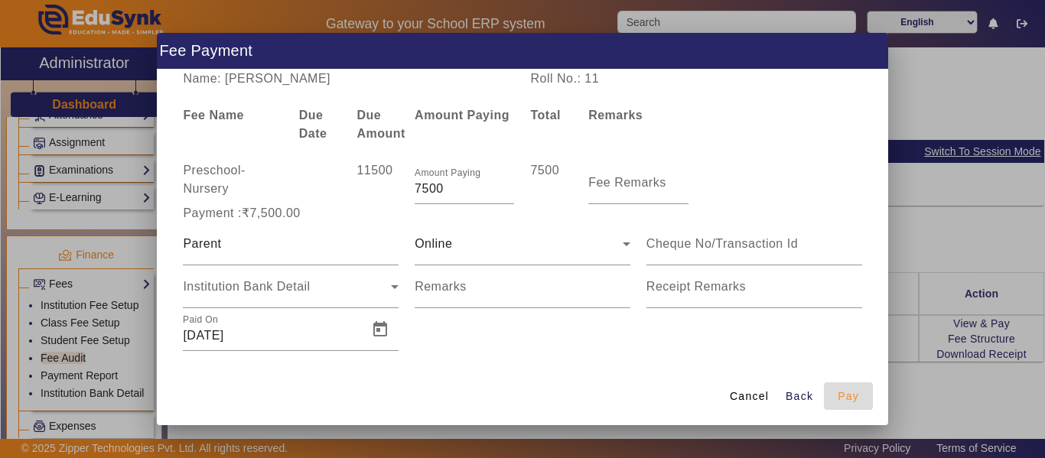
click at [857, 394] on span "Pay" at bounding box center [848, 397] width 21 height 16
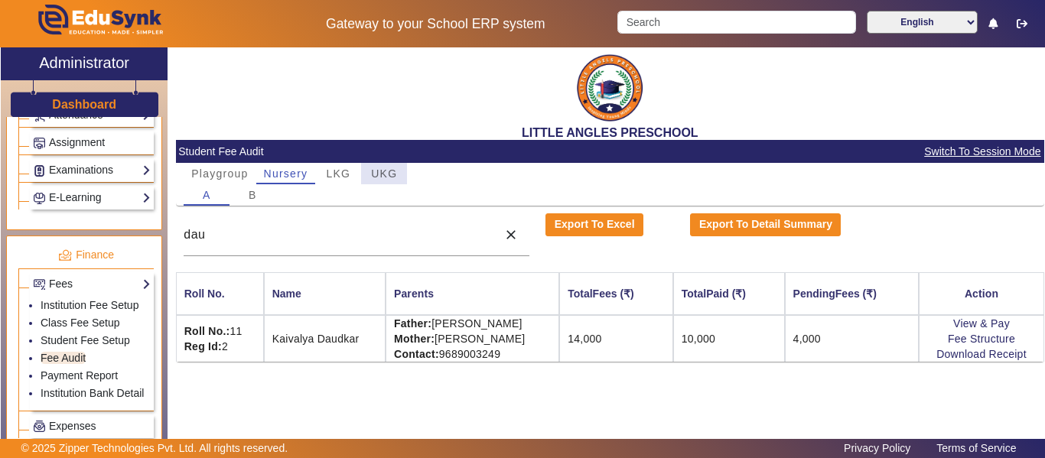
click at [382, 174] on span "UKG" at bounding box center [384, 173] width 26 height 11
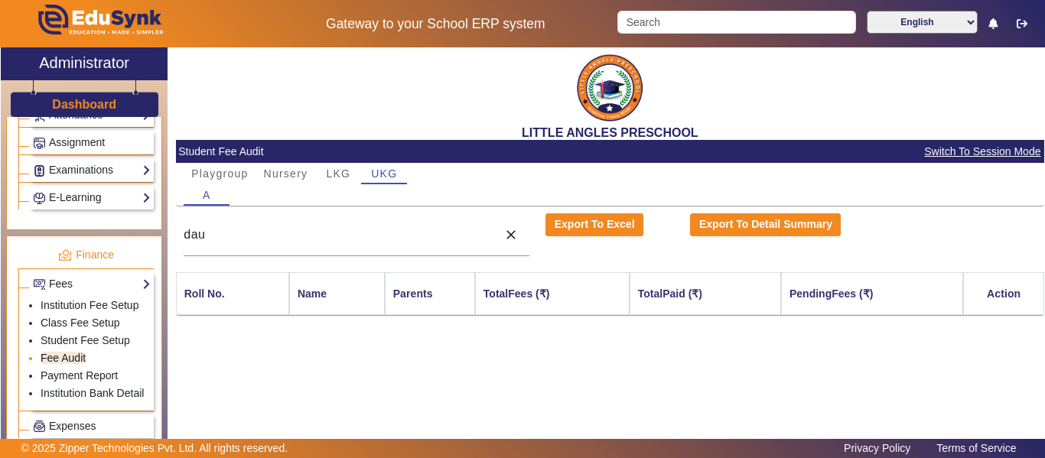
click at [67, 357] on link "Fee Audit" at bounding box center [63, 358] width 45 height 12
click at [394, 177] on span "UKG" at bounding box center [384, 173] width 26 height 11
click at [298, 244] on input "dau" at bounding box center [337, 235] width 306 height 18
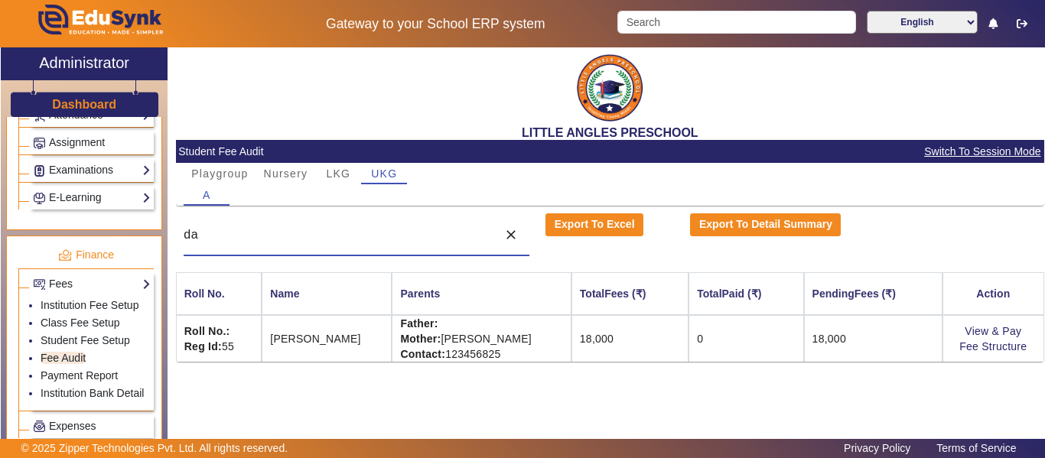
type input "d"
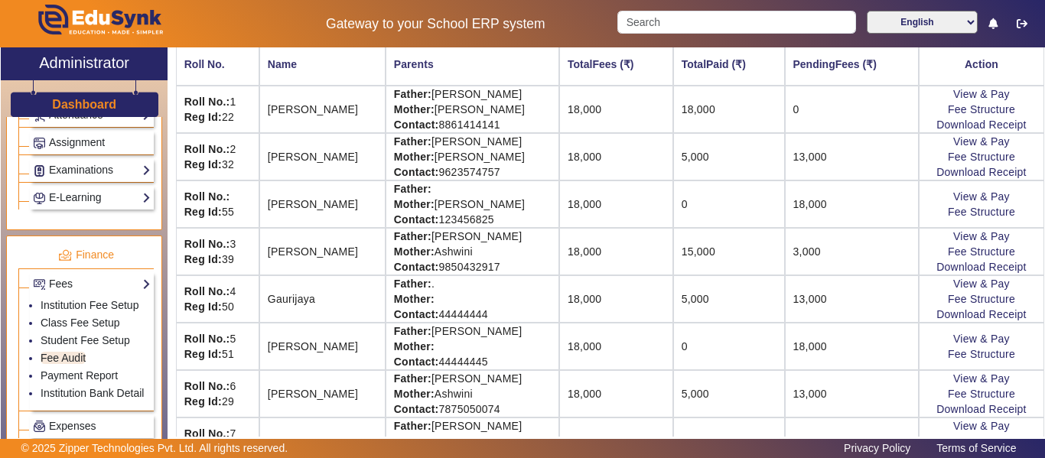
scroll to position [265, 0]
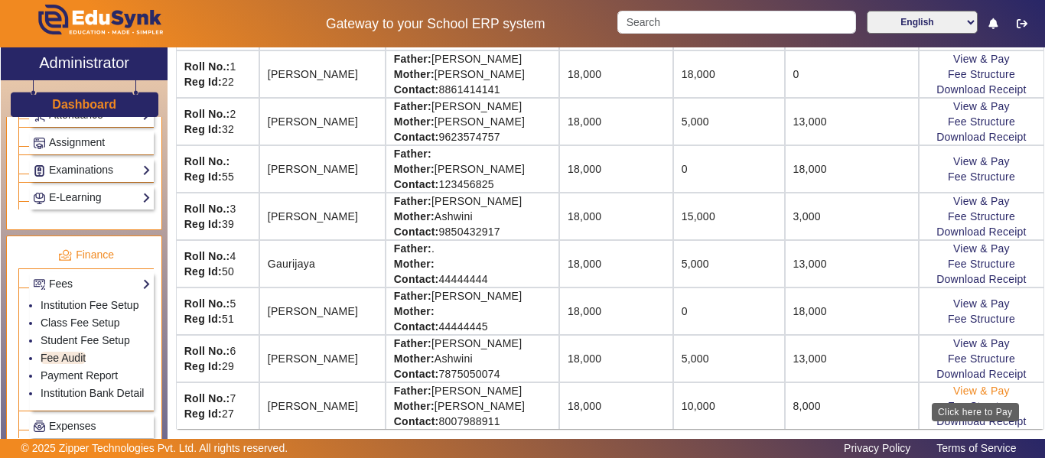
click at [978, 392] on link "View & Pay" at bounding box center [981, 391] width 57 height 12
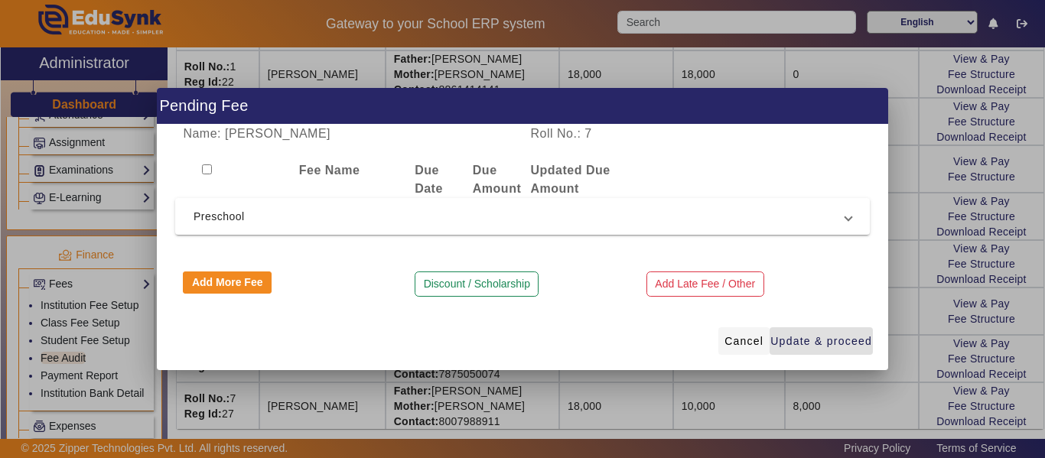
drag, startPoint x: 740, startPoint y: 343, endPoint x: 748, endPoint y: 343, distance: 8.4
click at [741, 343] on span "Cancel" at bounding box center [743, 342] width 39 height 16
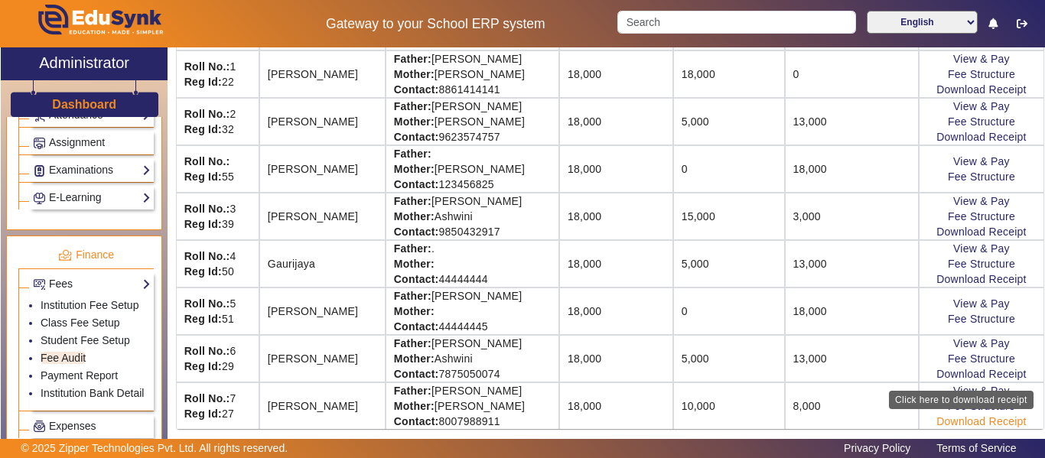
click at [991, 423] on link "Download Receipt" at bounding box center [981, 421] width 90 height 12
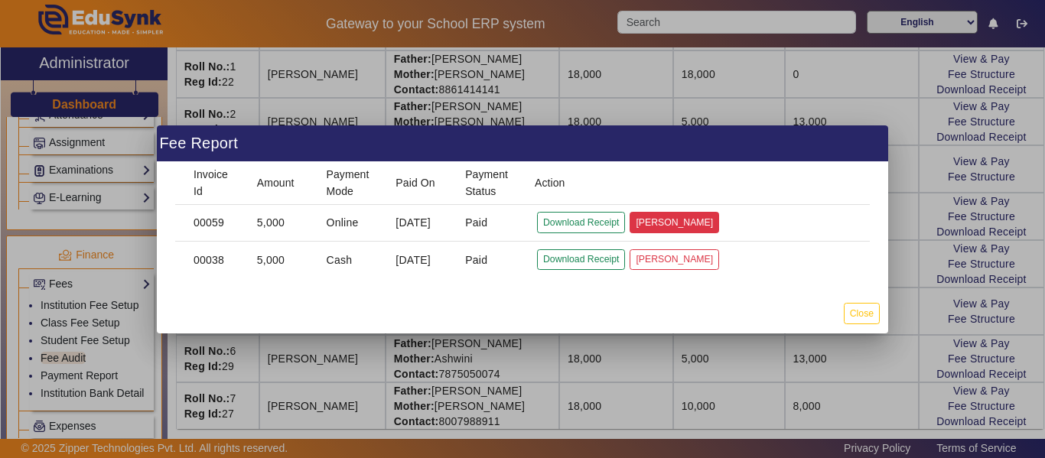
click at [688, 221] on button "[PERSON_NAME]" at bounding box center [675, 222] width 90 height 21
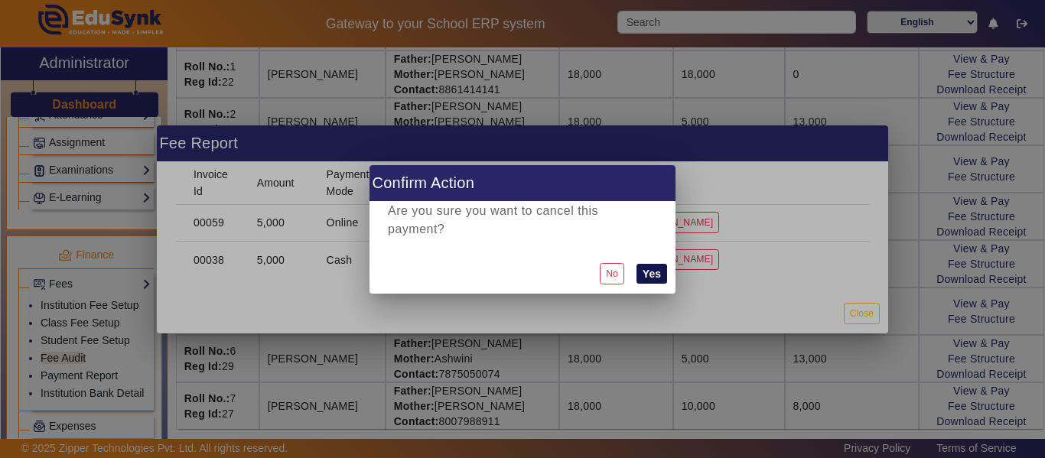
click at [654, 268] on button "Yes" at bounding box center [651, 274] width 31 height 20
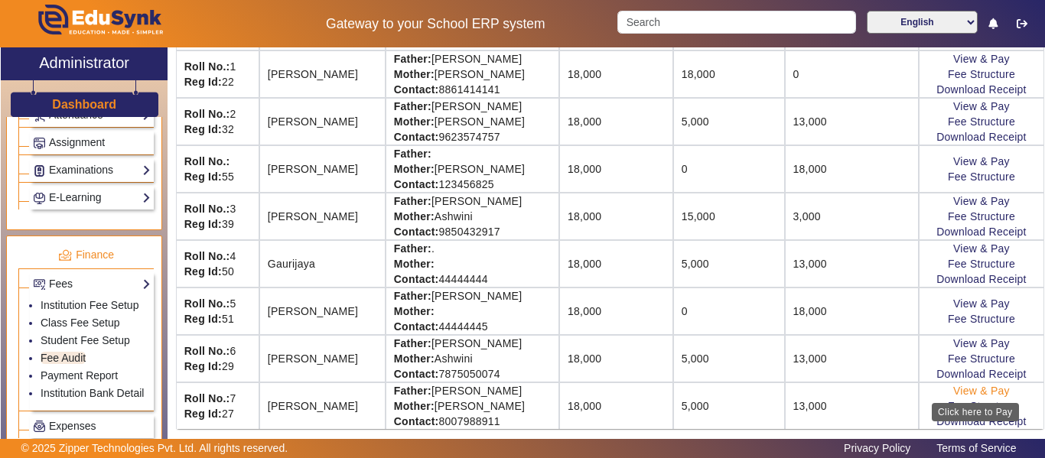
click at [963, 390] on link "View & Pay" at bounding box center [981, 391] width 57 height 12
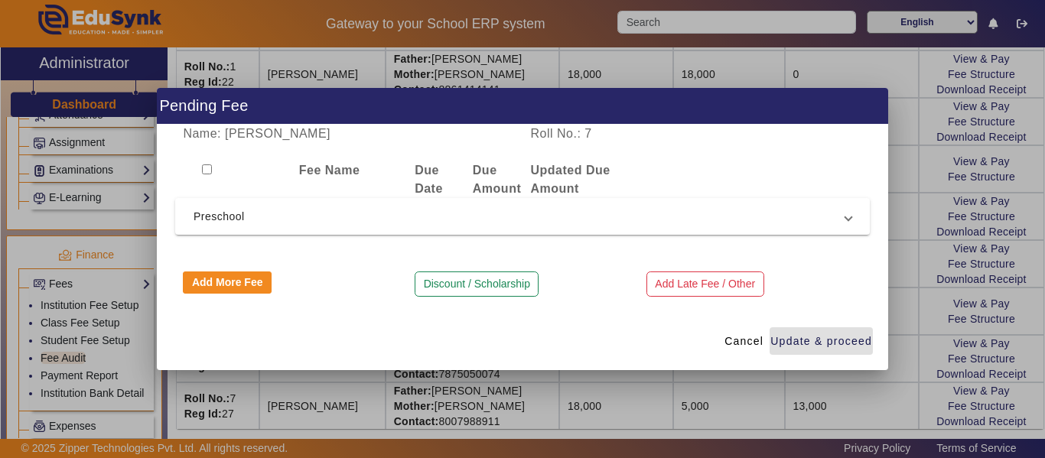
click at [205, 167] on input "checkbox" at bounding box center [207, 169] width 10 height 10
checkbox input "true"
click at [261, 220] on span "Preschool" at bounding box center [520, 216] width 652 height 18
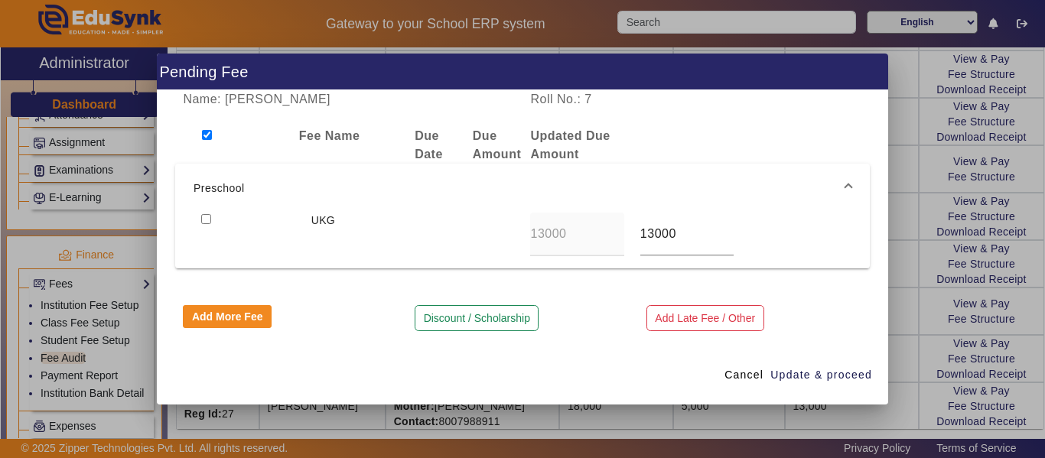
click at [206, 217] on input "checkbox" at bounding box center [206, 219] width 10 height 10
checkbox input "true"
click at [829, 372] on span "Update & proceed" at bounding box center [821, 375] width 102 height 16
type input "18000"
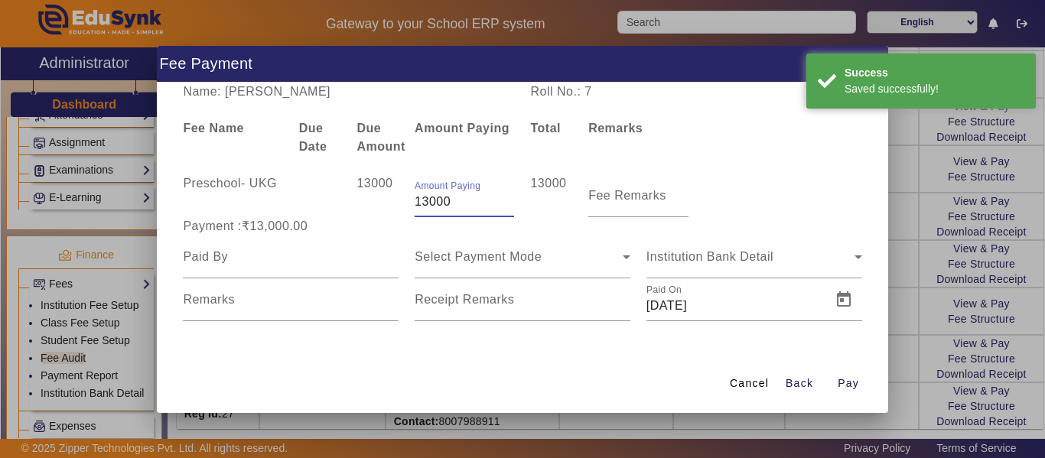
drag, startPoint x: 454, startPoint y: 201, endPoint x: 347, endPoint y: 184, distance: 109.2
click at [356, 187] on div "Preschool - UKG 13000 Amount Paying 13000 13000 Fee Remarks" at bounding box center [522, 195] width 695 height 43
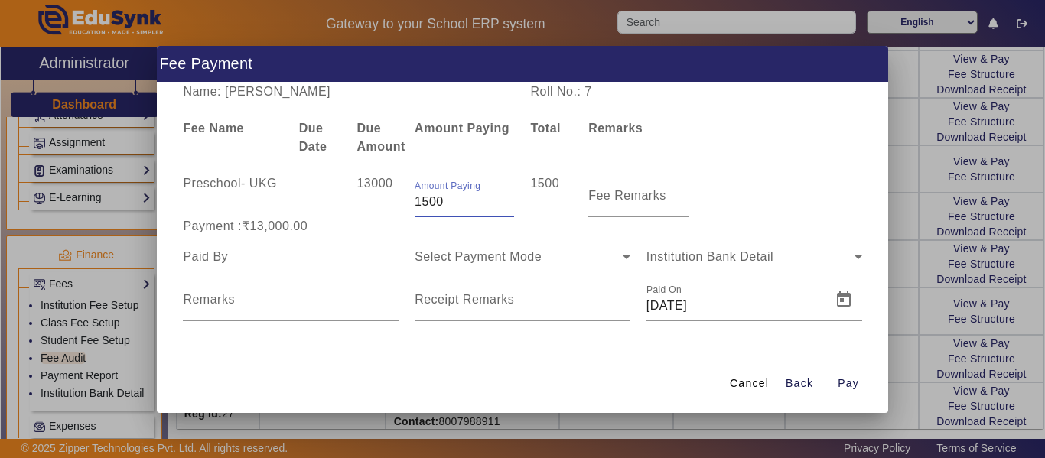
type input "1500"
click at [512, 256] on span "Select Payment Mode" at bounding box center [478, 256] width 127 height 13
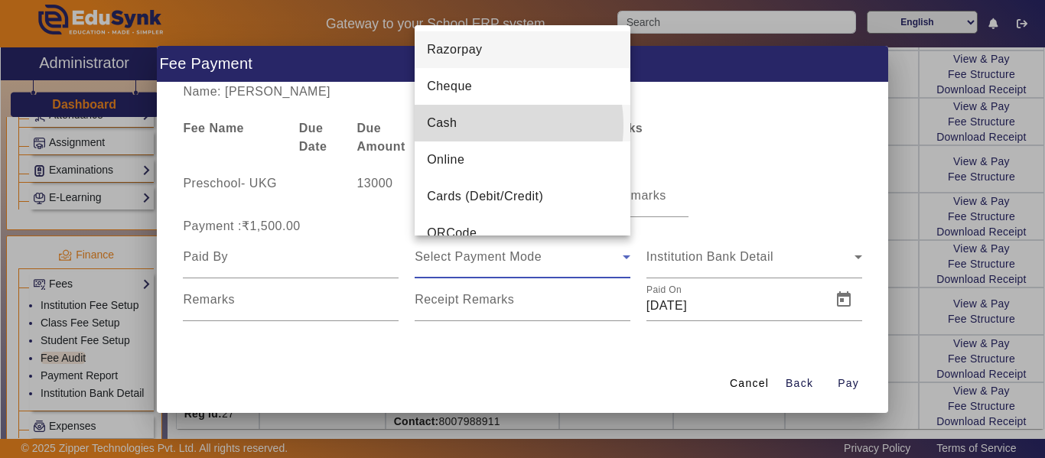
click at [475, 125] on mat-option "Cash" at bounding box center [523, 123] width 216 height 37
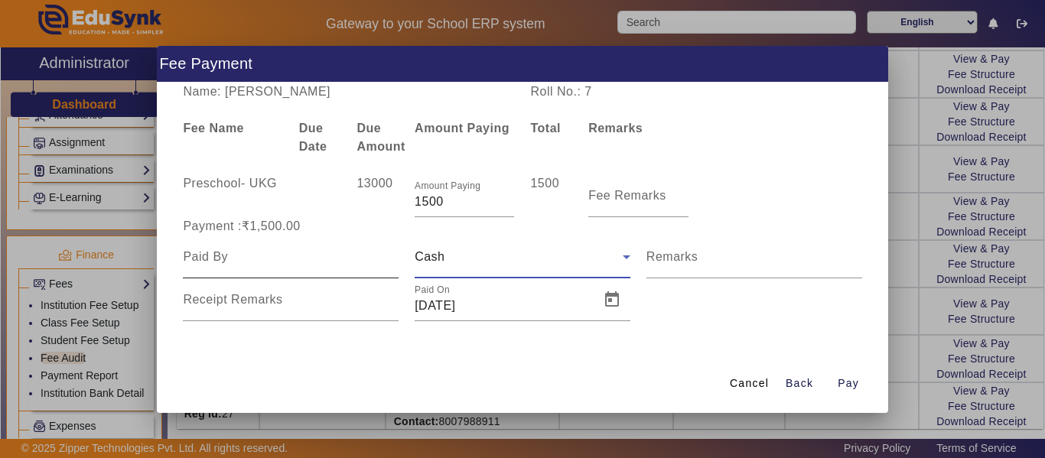
click at [290, 255] on input at bounding box center [291, 257] width 216 height 18
type input "Parent"
click at [616, 308] on span "Open calendar" at bounding box center [612, 300] width 37 height 37
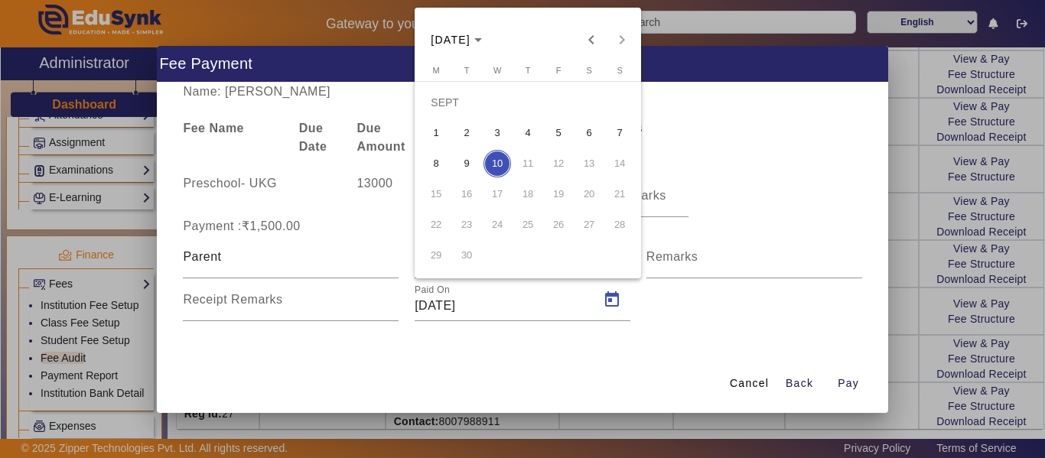
click at [441, 168] on span "8" at bounding box center [436, 164] width 28 height 28
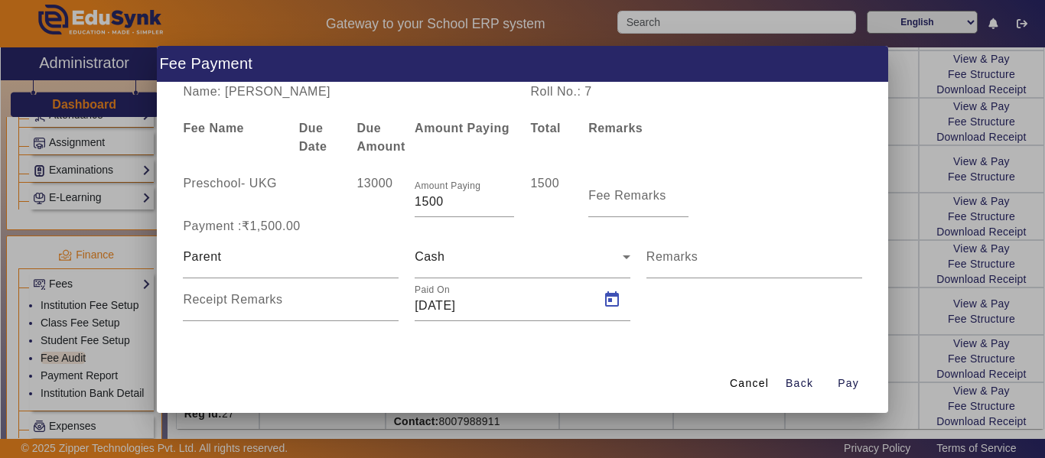
type input "[DATE]"
click at [851, 381] on span "Pay" at bounding box center [848, 384] width 21 height 16
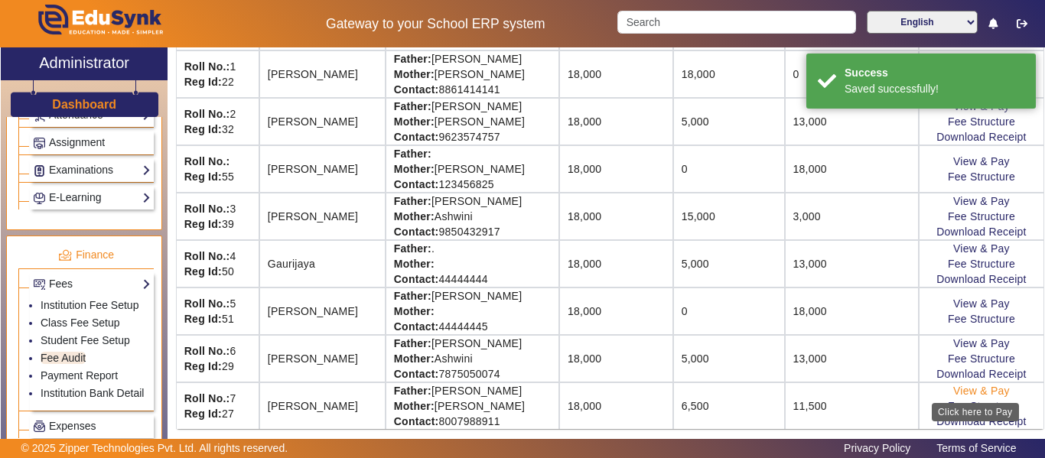
click at [980, 391] on link "View & Pay" at bounding box center [981, 391] width 57 height 12
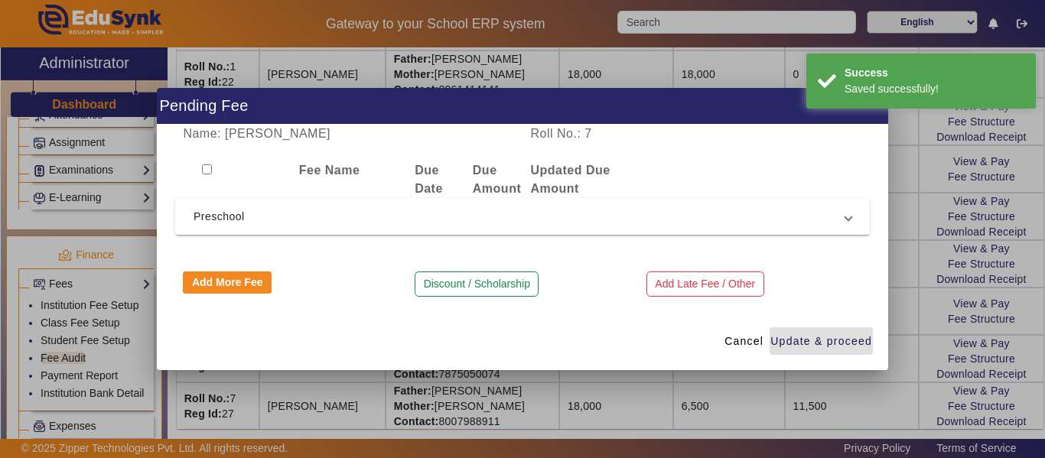
click at [210, 165] on input "checkbox" at bounding box center [207, 169] width 10 height 10
checkbox input "true"
click at [255, 212] on span "Preschool" at bounding box center [520, 216] width 652 height 18
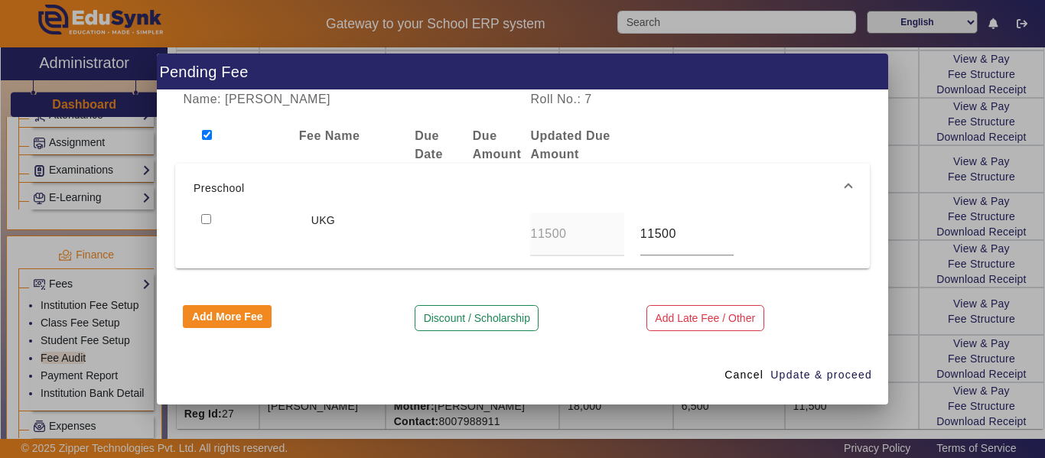
click at [206, 218] on input "checkbox" at bounding box center [206, 219] width 10 height 10
checkbox input "true"
click at [836, 371] on span "Update & proceed" at bounding box center [821, 375] width 102 height 16
type input "18000"
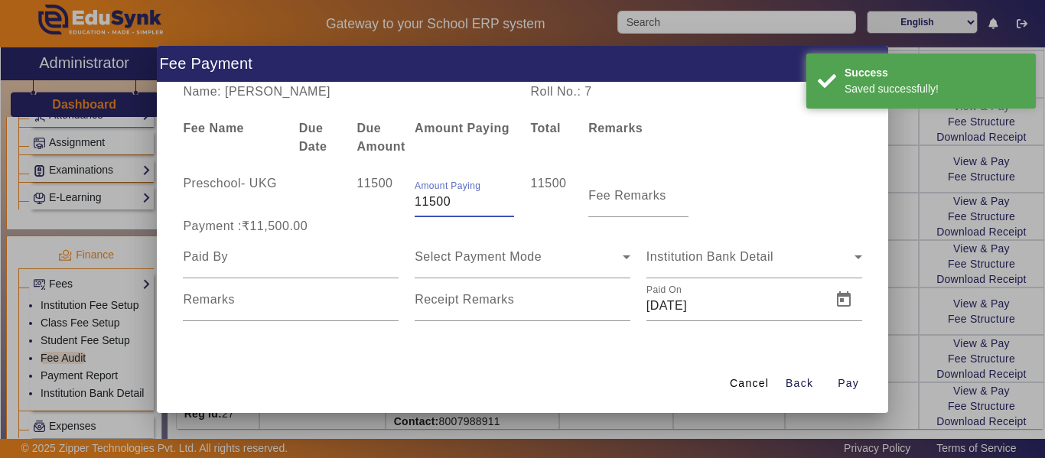
drag, startPoint x: 466, startPoint y: 203, endPoint x: 358, endPoint y: 203, distance: 107.9
click at [359, 203] on div "Preschool - UKG 11500 Amount Paying 11500 11500 Fee Remarks" at bounding box center [522, 195] width 695 height 43
type input "3500"
click at [504, 261] on span "Select Payment Mode" at bounding box center [478, 256] width 127 height 13
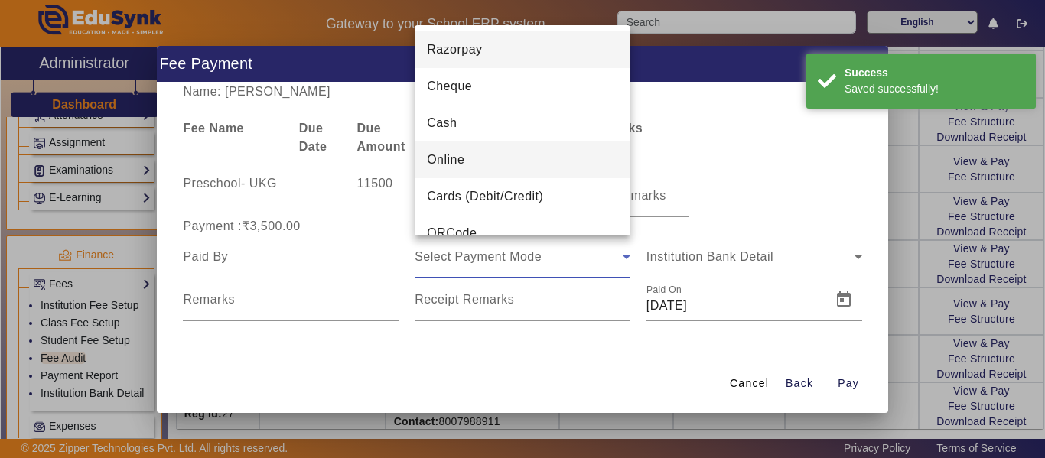
click at [463, 161] on span "Online" at bounding box center [445, 160] width 37 height 18
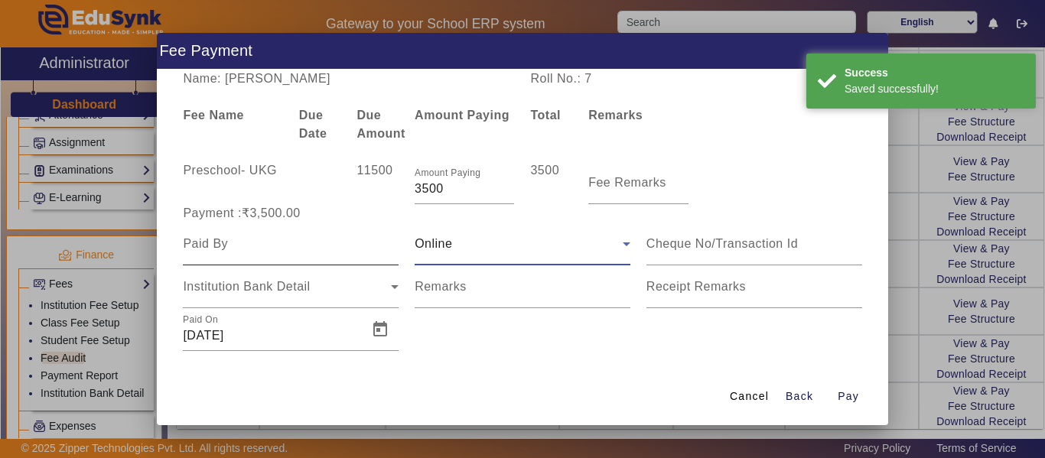
click at [304, 246] on input at bounding box center [291, 244] width 216 height 18
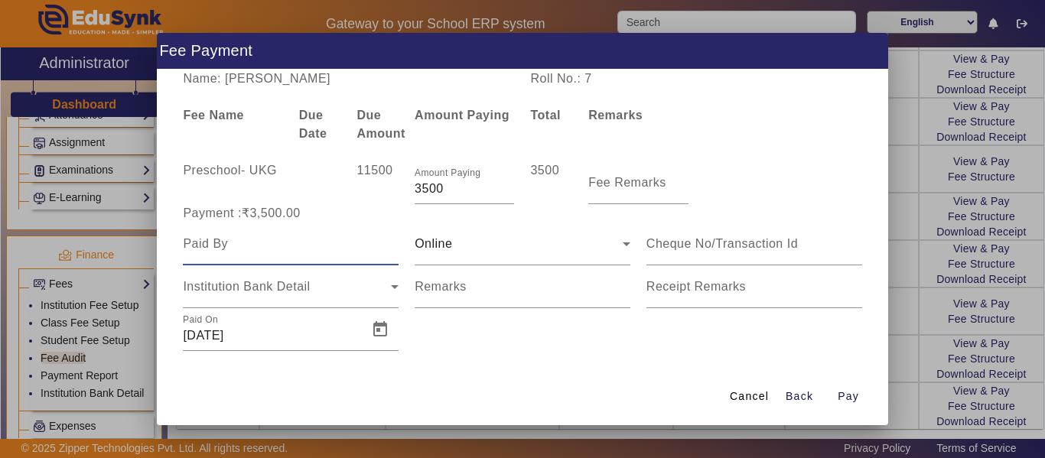
type input "Parent"
click at [372, 324] on span "Open calendar" at bounding box center [380, 329] width 37 height 37
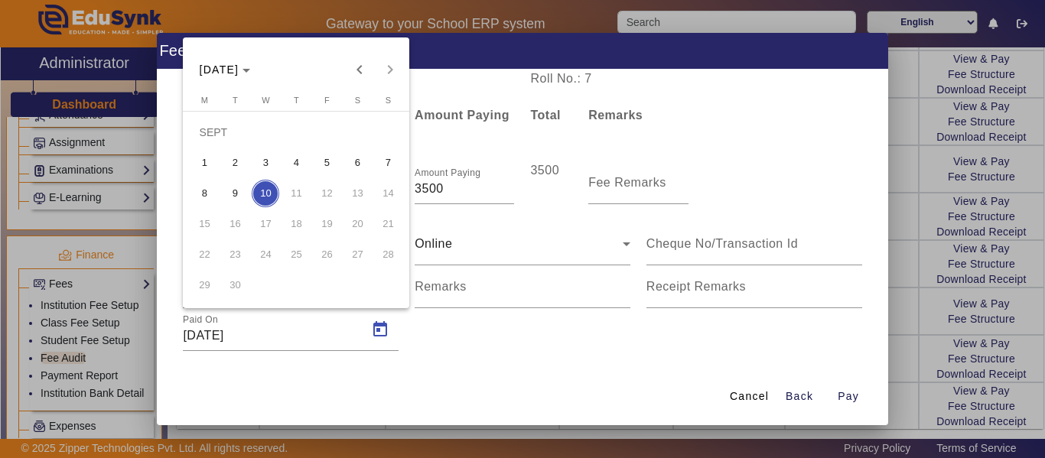
click at [203, 194] on span "8" at bounding box center [204, 194] width 28 height 28
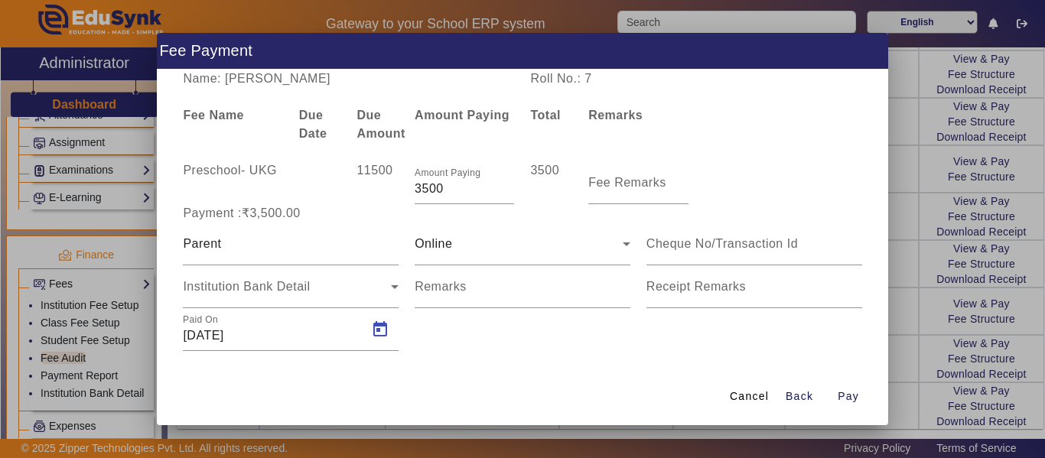
type input "[DATE]"
click at [852, 394] on span "Pay" at bounding box center [848, 397] width 21 height 16
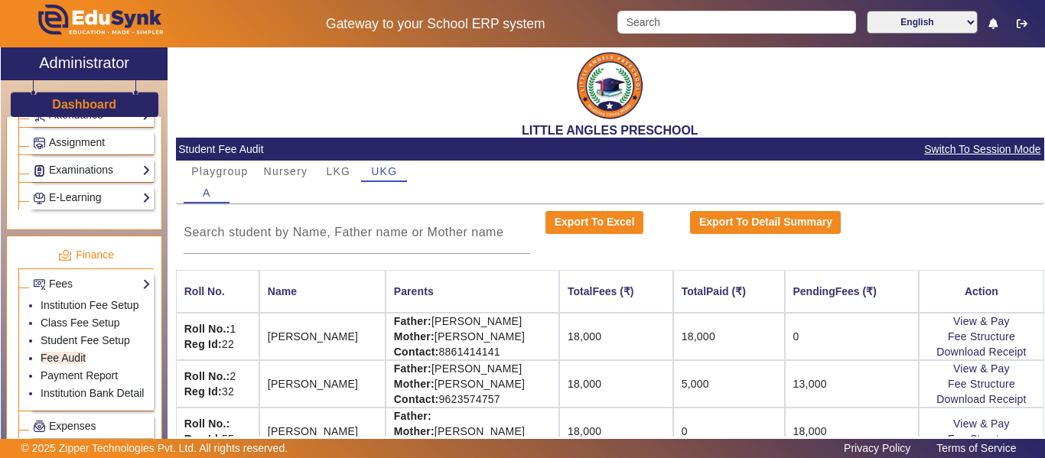
scroll to position [0, 0]
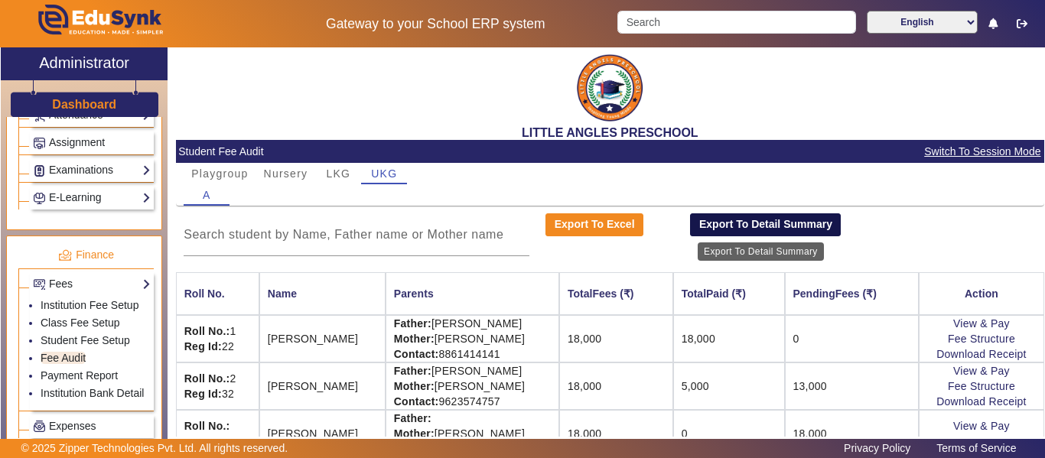
click at [762, 225] on button "Export To Detail Summary" at bounding box center [765, 224] width 151 height 23
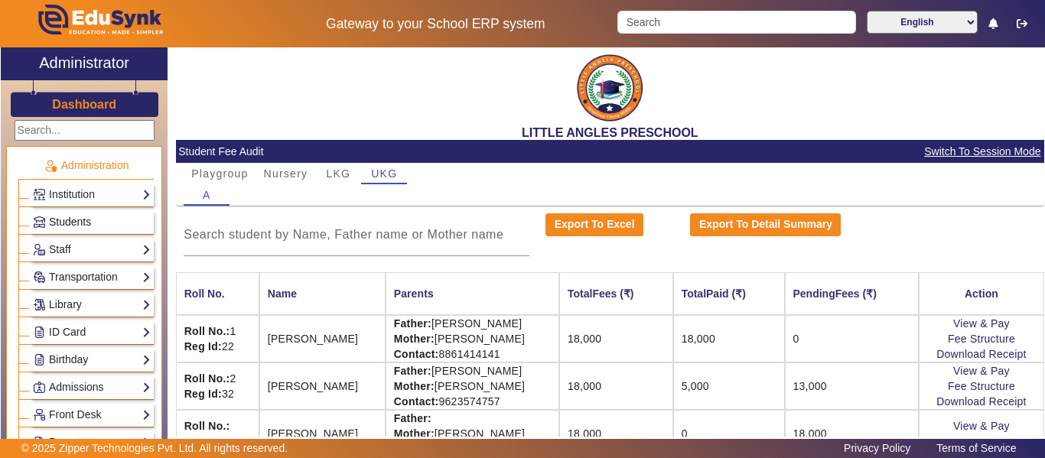
click at [75, 220] on span "Students" at bounding box center [70, 222] width 42 height 12
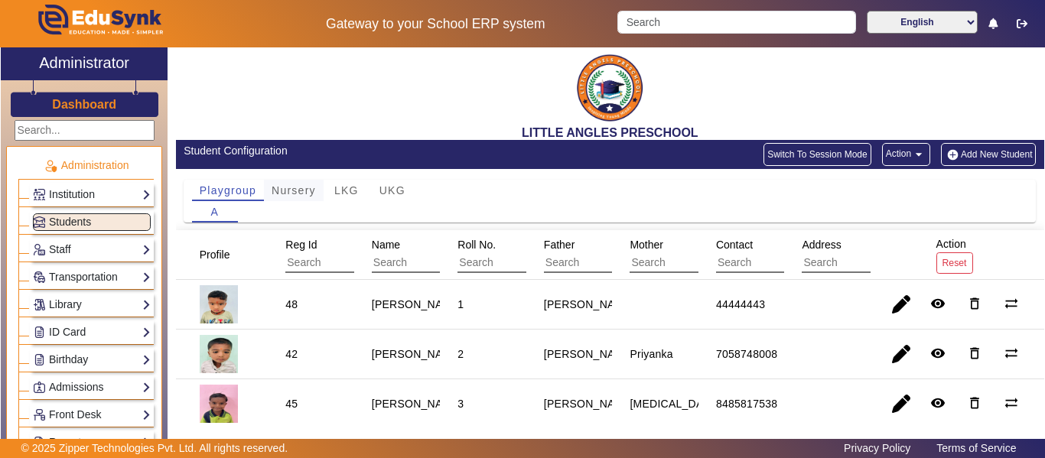
click at [304, 194] on span "Nursery" at bounding box center [294, 190] width 44 height 11
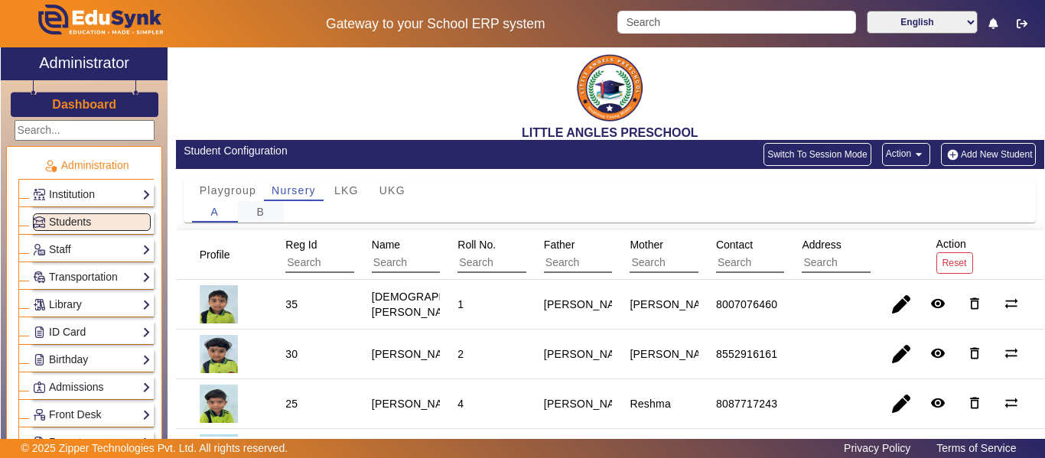
click at [260, 213] on span "B" at bounding box center [260, 212] width 8 height 11
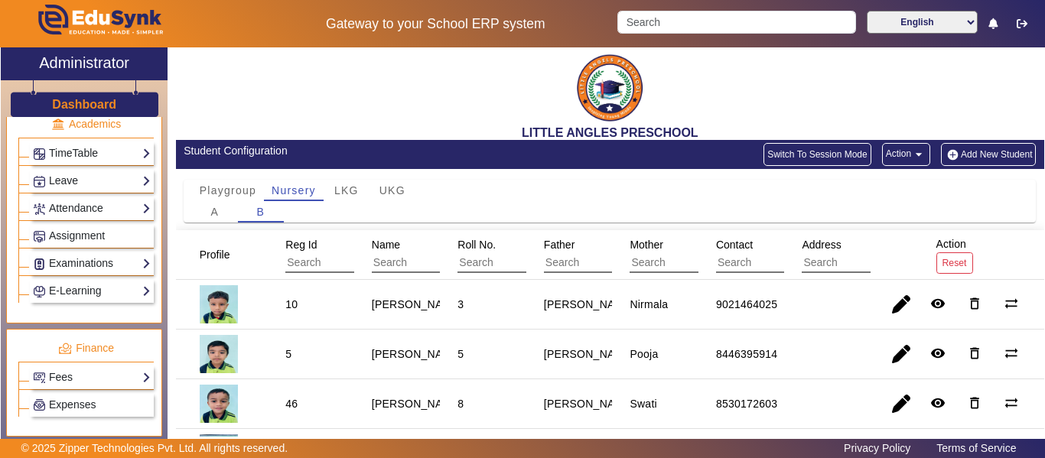
scroll to position [612, 0]
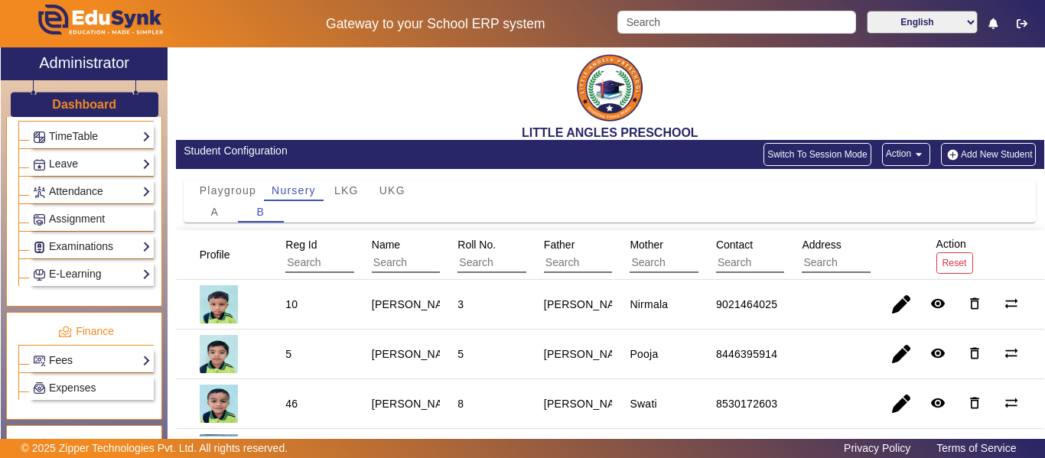
click at [129, 360] on link "Fees" at bounding box center [92, 361] width 118 height 18
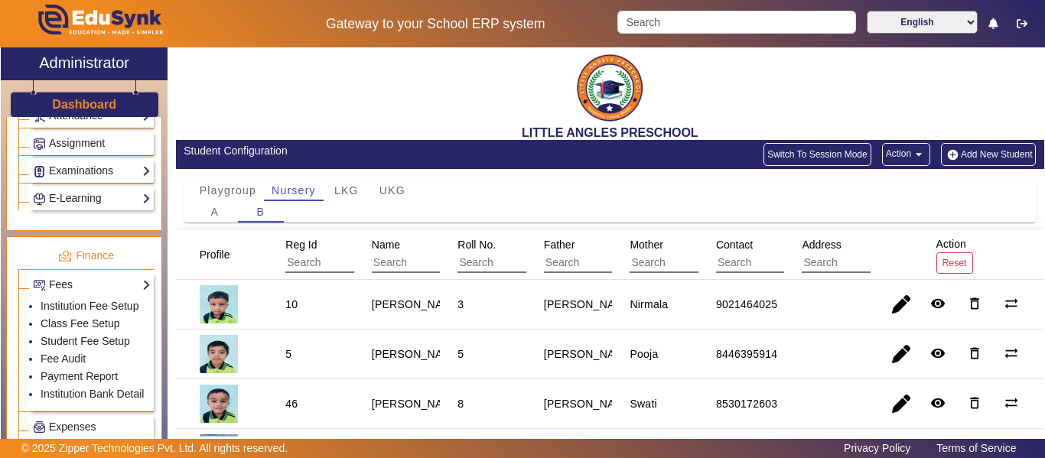
scroll to position [765, 0]
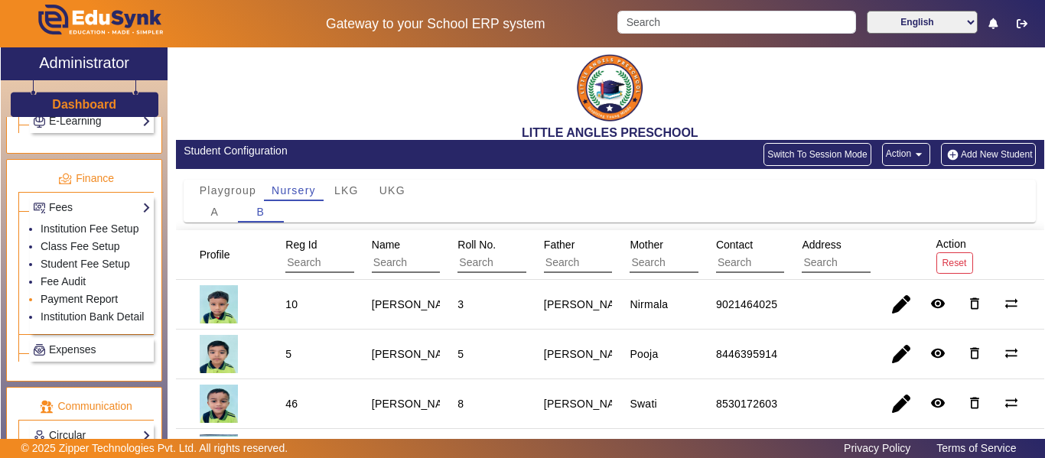
click at [90, 296] on link "Payment Report" at bounding box center [79, 299] width 77 height 12
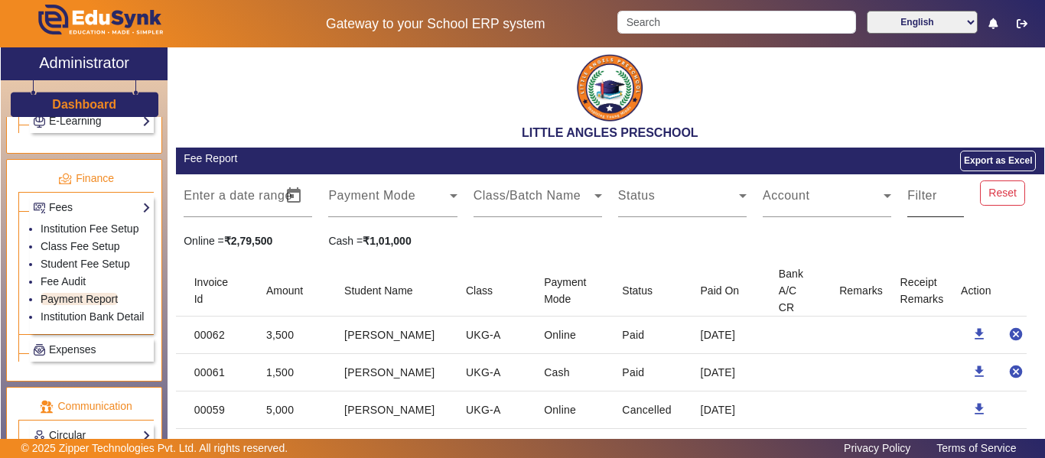
click at [913, 197] on mat-label "Filter" at bounding box center [922, 195] width 30 height 13
click at [913, 197] on input "Filter" at bounding box center [935, 202] width 57 height 18
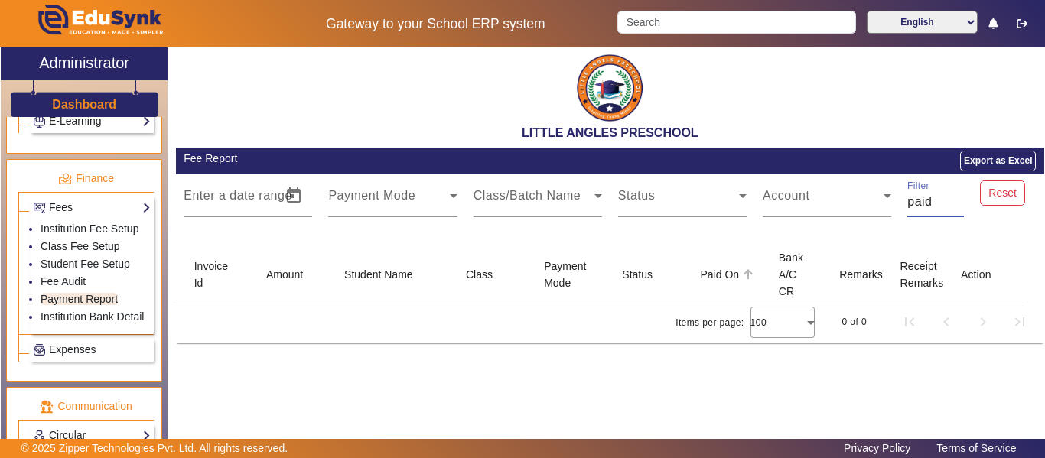
type input "paid"
click at [723, 276] on div "Paid On" at bounding box center [720, 274] width 39 height 17
click at [750, 274] on icon at bounding box center [748, 274] width 18 height 18
click at [416, 76] on div "LITTLE ANGLES PRESCHOOL" at bounding box center [610, 93] width 868 height 93
